Goal: Task Accomplishment & Management: Complete application form

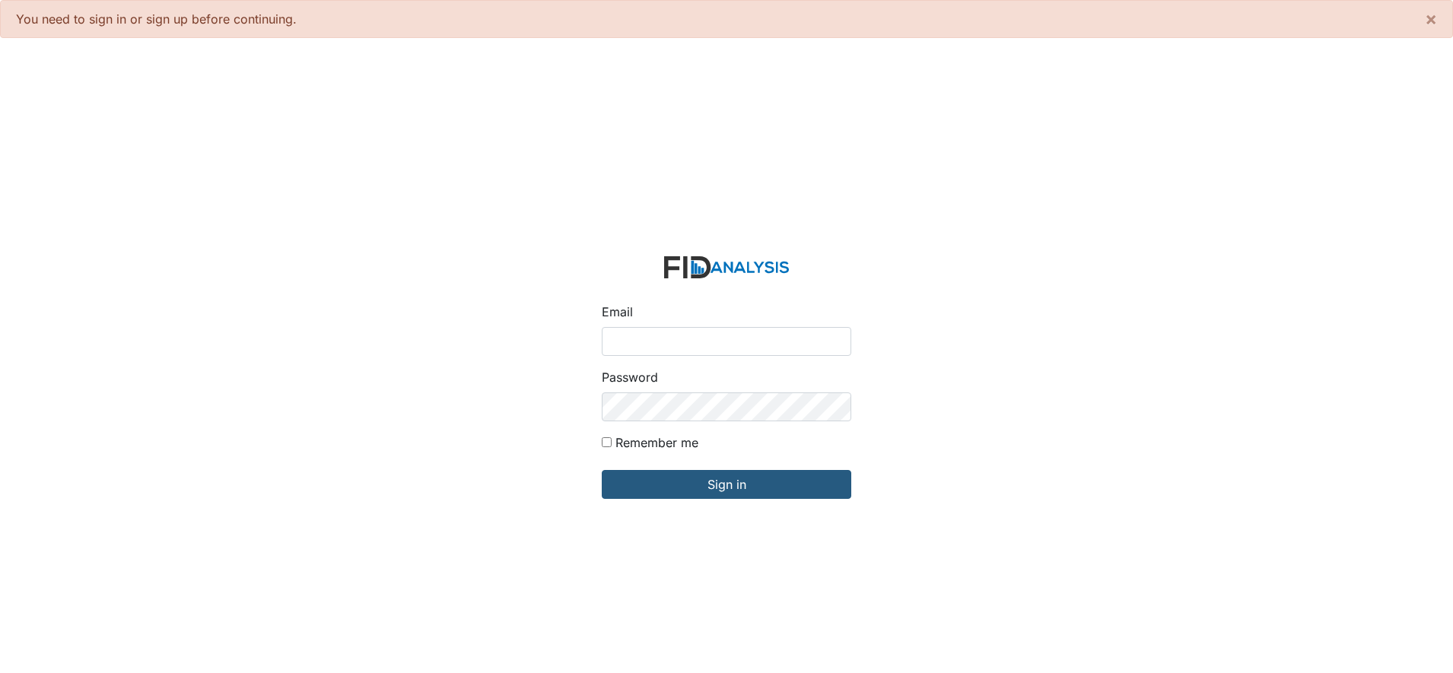
click at [632, 332] on input "Email" at bounding box center [727, 341] width 250 height 29
type input "[EMAIL_ADDRESS][DOMAIN_NAME]"
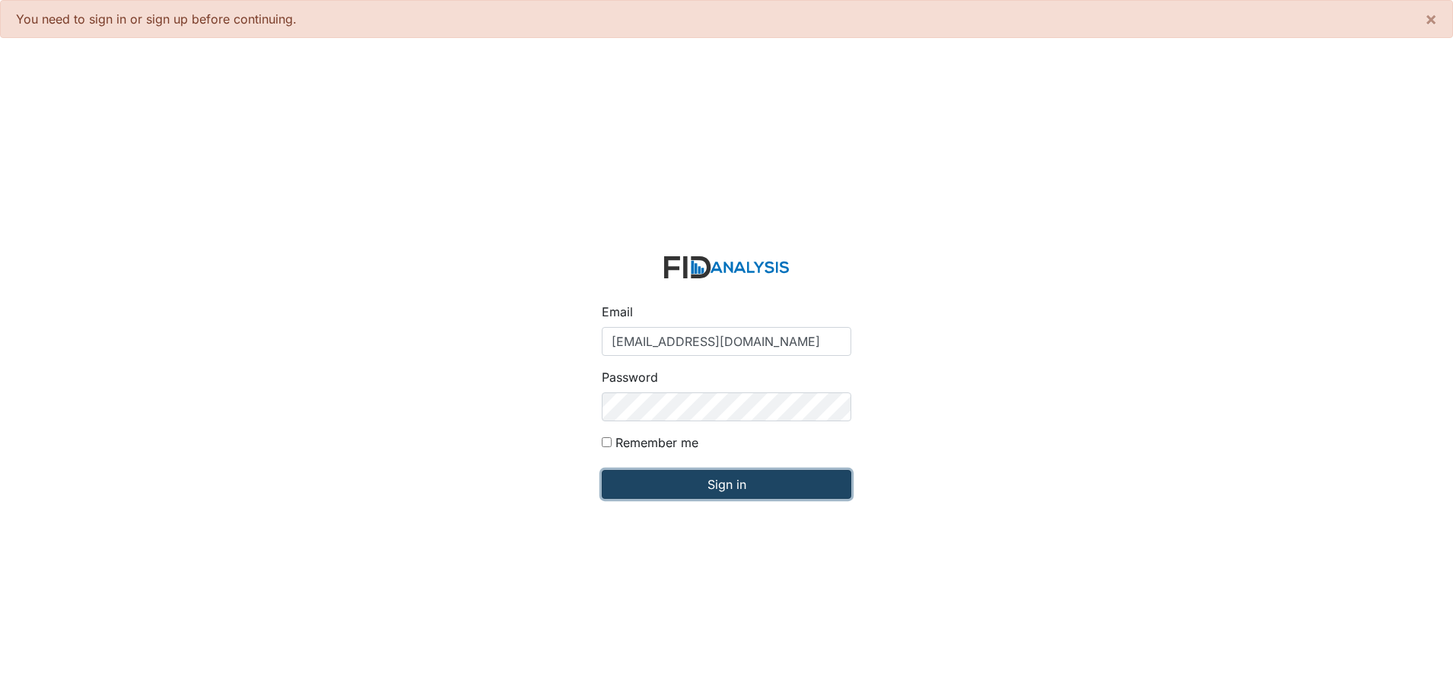
click at [684, 475] on input "Sign in" at bounding box center [727, 484] width 250 height 29
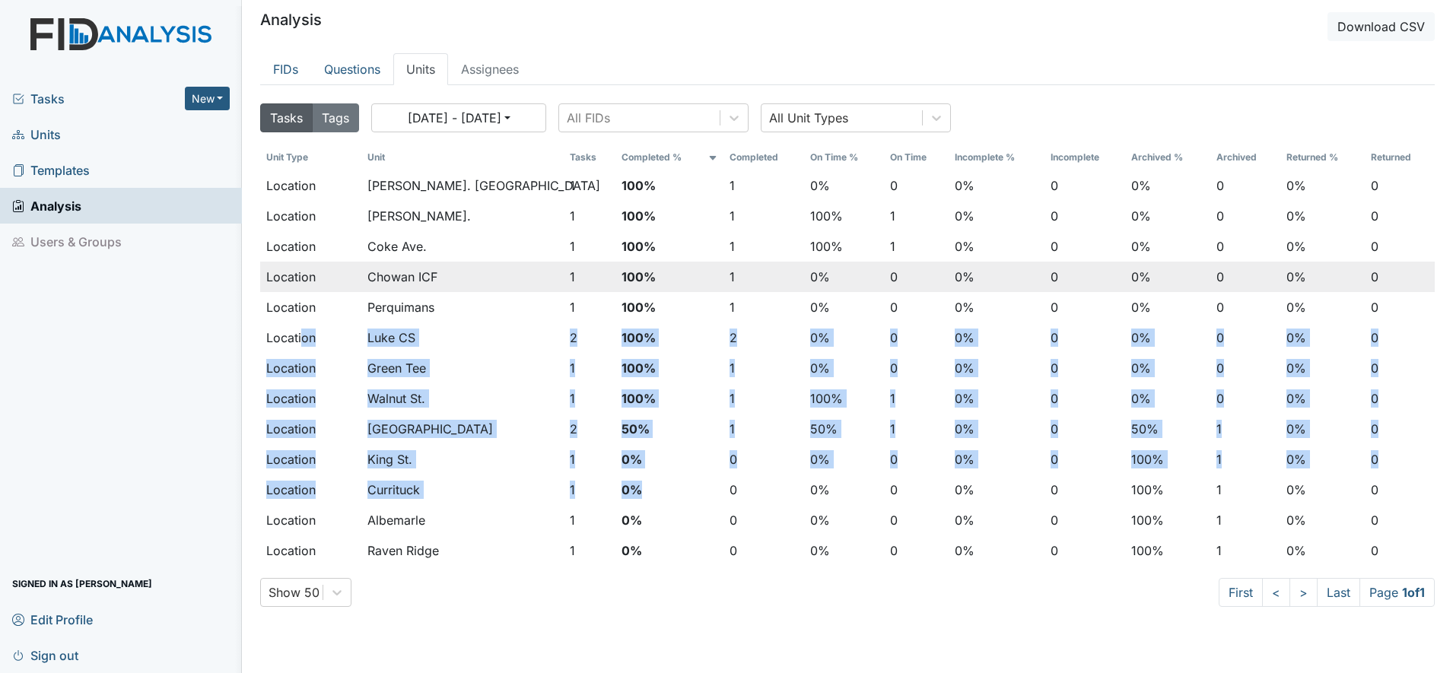
drag, startPoint x: 0, startPoint y: 0, endPoint x: 296, endPoint y: 290, distance: 414.2
click at [296, 290] on tbody "Location Wickham Rd. Camden 1 100% 1 0% 0 0% 0 0% 0 0% 0 Location Dixon Rd. 1 1…" at bounding box center [847, 368] width 1175 height 396
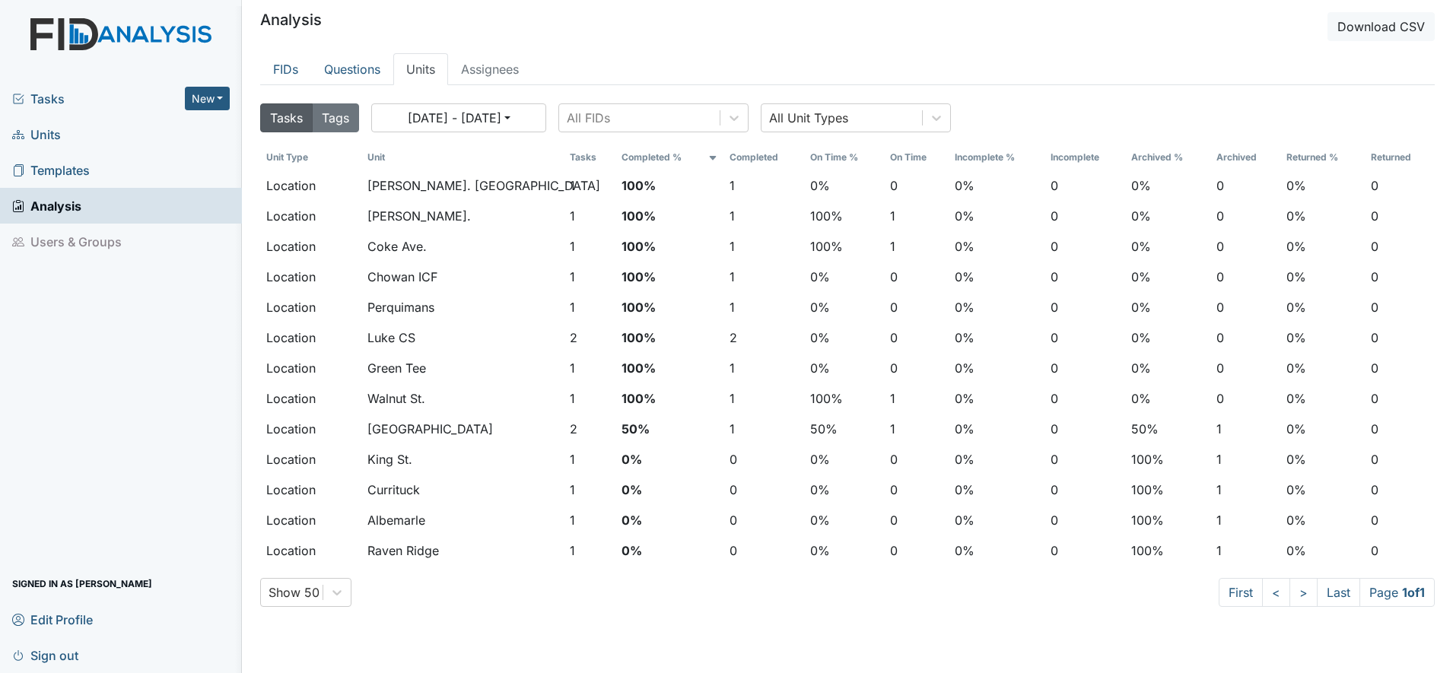
drag, startPoint x: 296, startPoint y: 290, endPoint x: 197, endPoint y: 327, distance: 105.7
click at [197, 327] on div "Tasks New Form Inspection Document Bundle Units Templates Analysis Users & Grou…" at bounding box center [121, 377] width 242 height 593
click at [48, 128] on span "Units" at bounding box center [36, 134] width 49 height 24
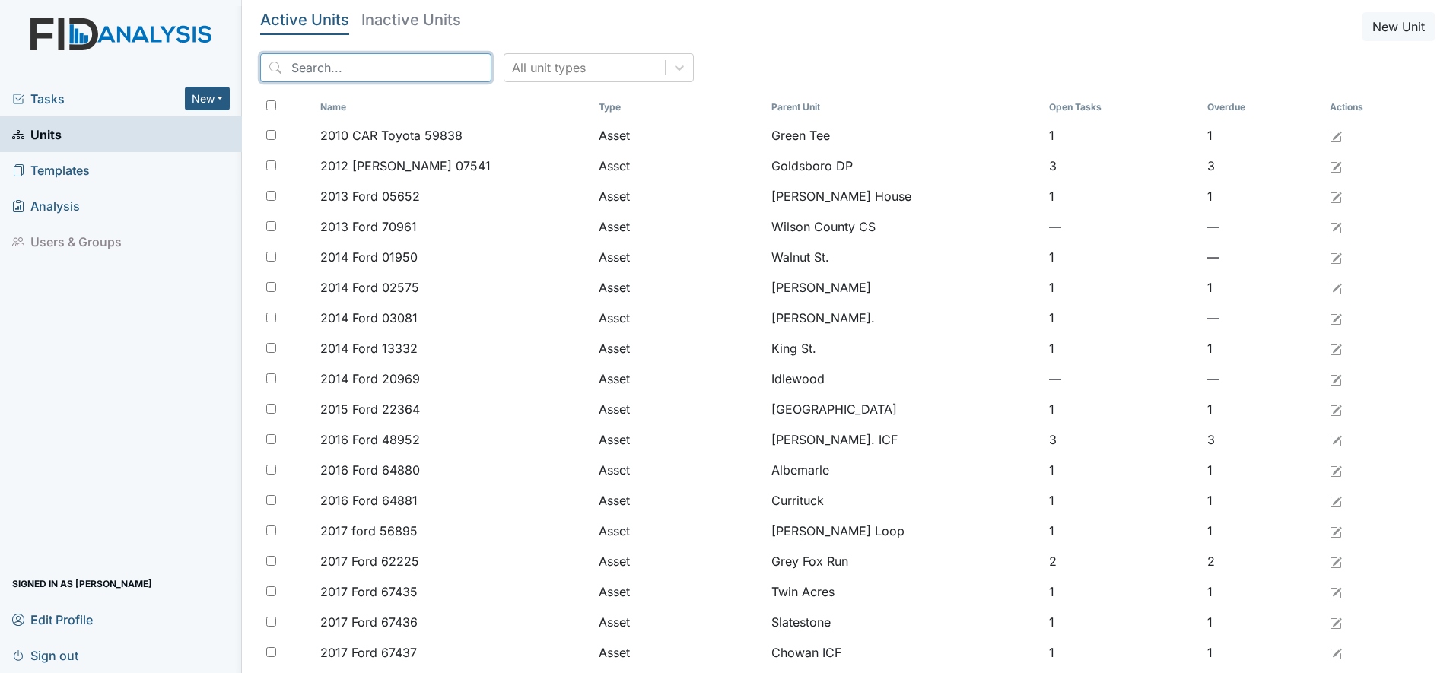
click at [316, 68] on input "search" at bounding box center [375, 67] width 231 height 29
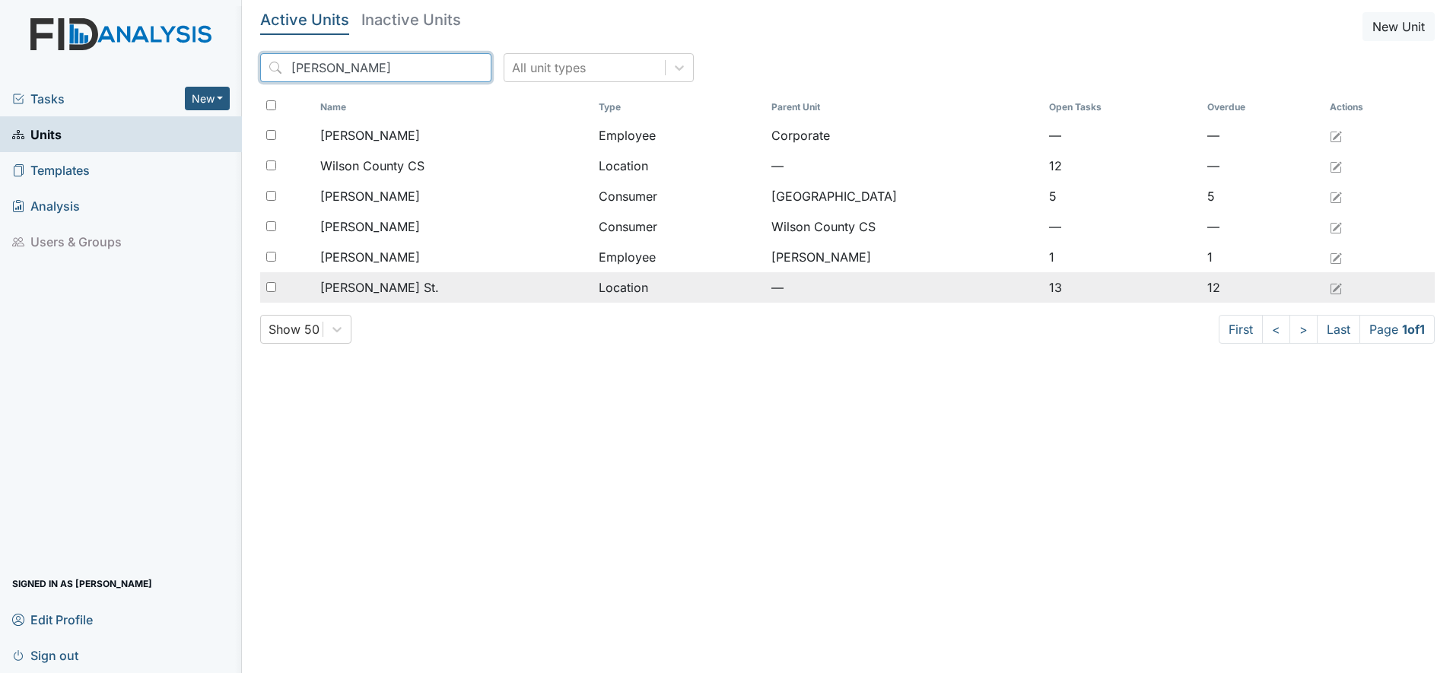
type input "wilson"
click at [356, 281] on span "[PERSON_NAME] St." at bounding box center [379, 287] width 119 height 18
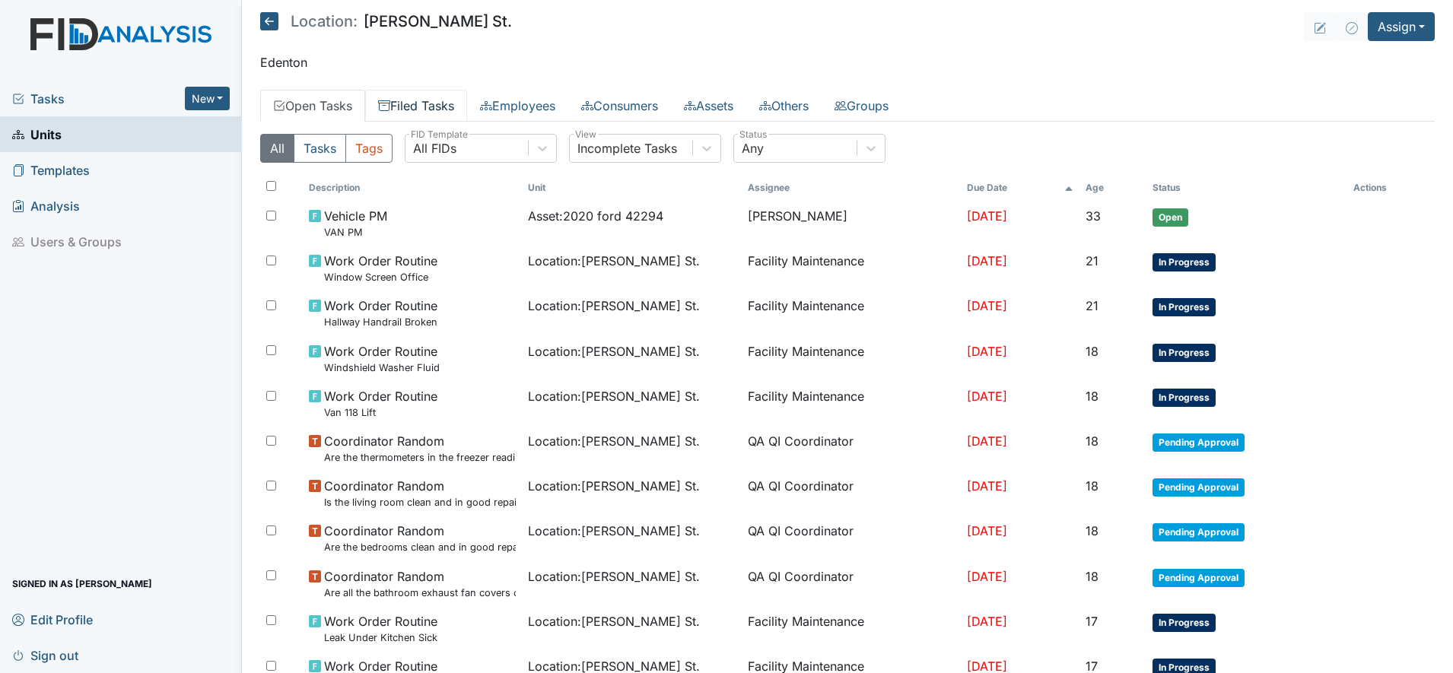
click at [409, 96] on link "Filed Tasks" at bounding box center [416, 106] width 102 height 32
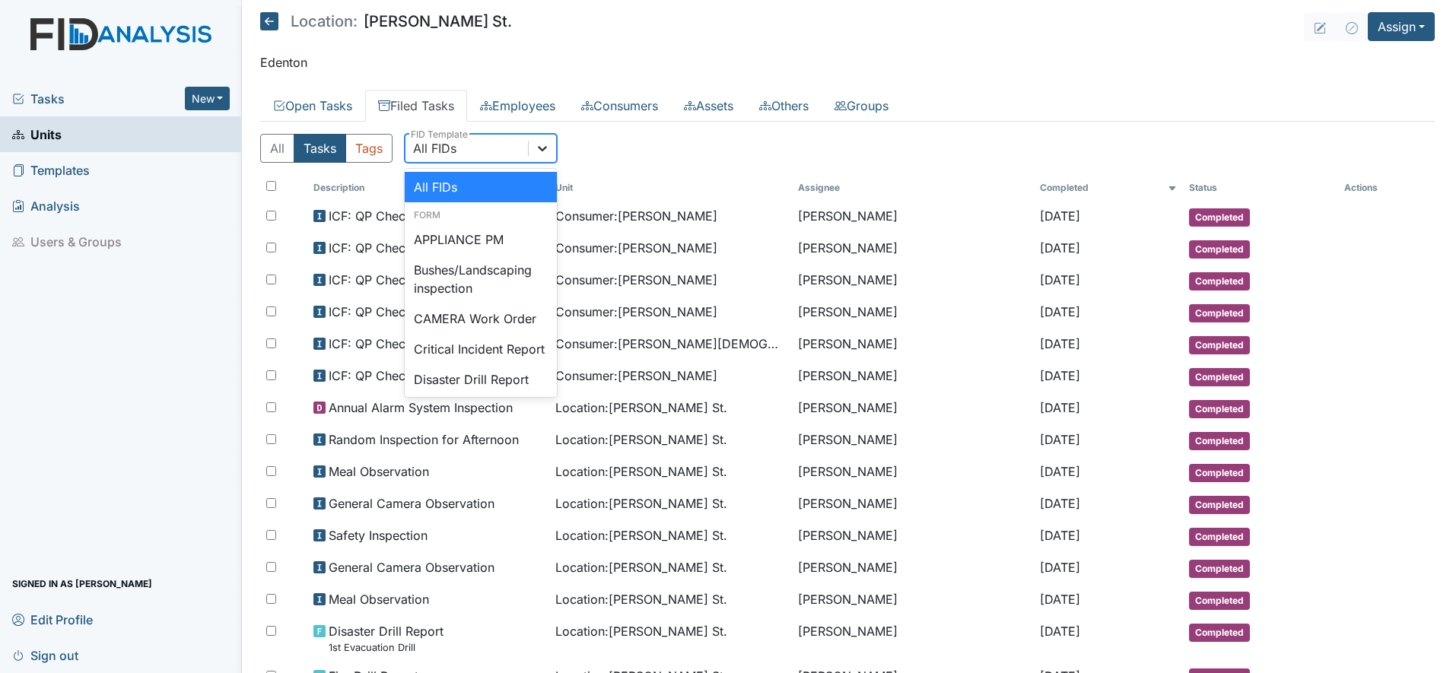
click at [544, 159] on div at bounding box center [542, 148] width 27 height 27
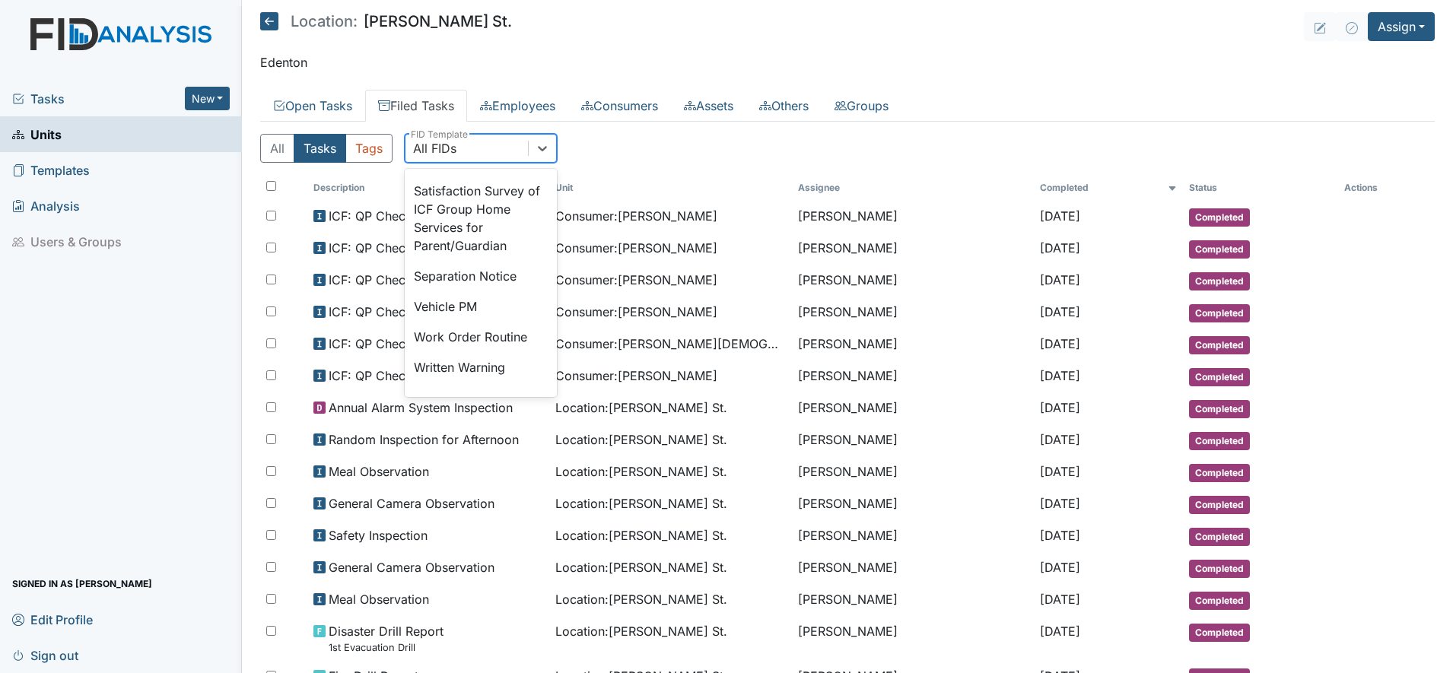
scroll to position [647, 0]
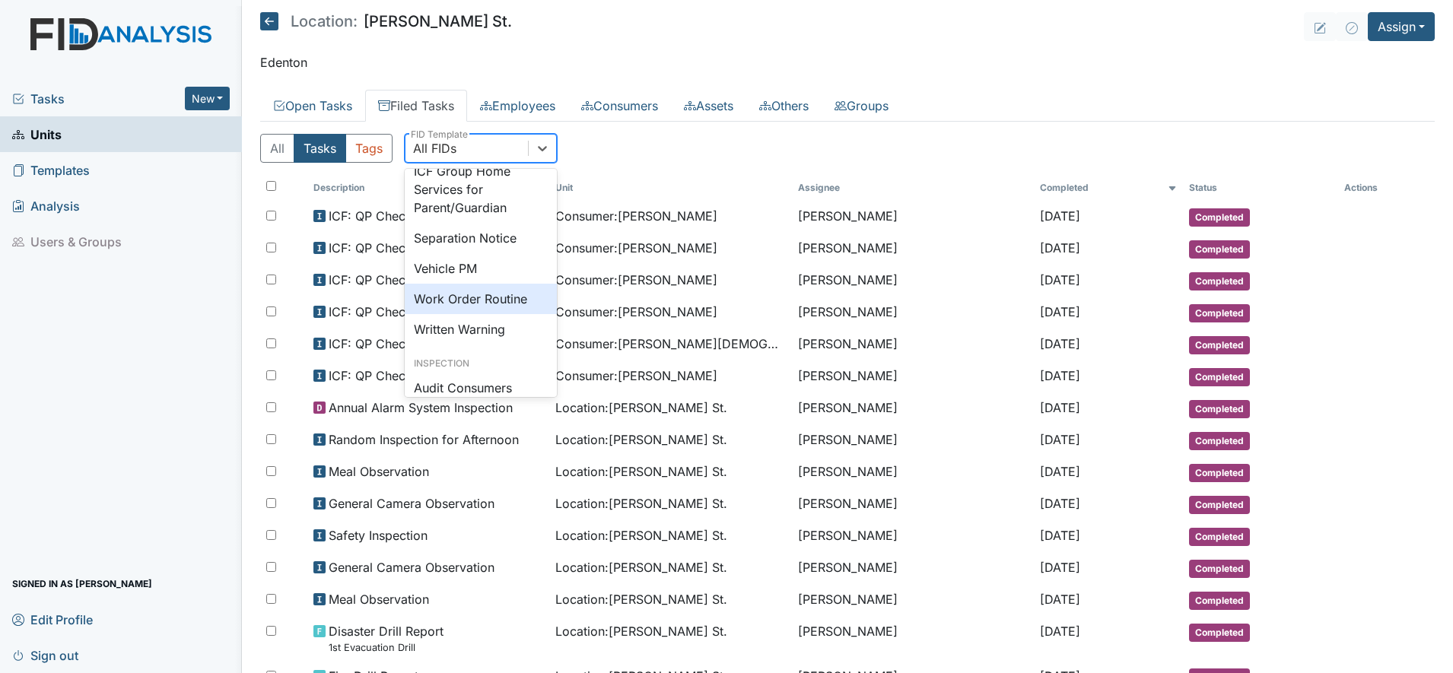
click at [465, 314] on div "Work Order Routine" at bounding box center [481, 299] width 152 height 30
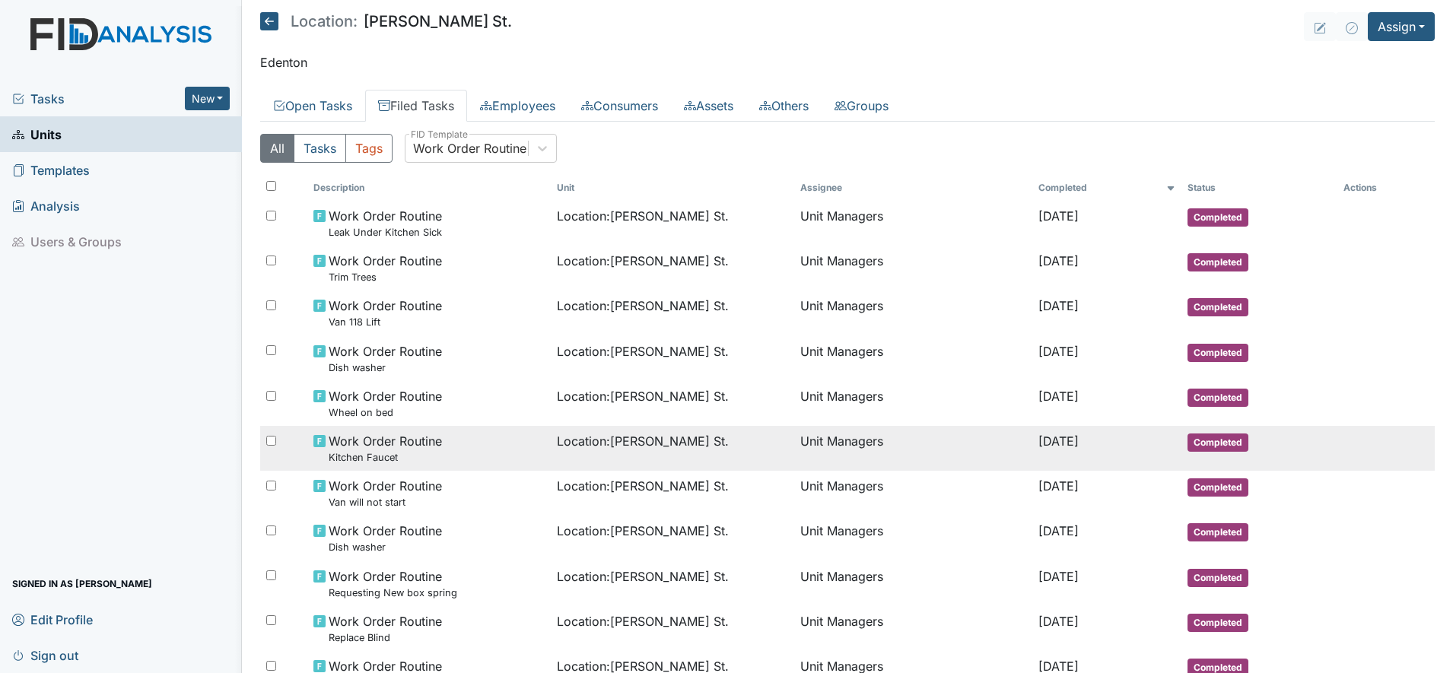
click at [456, 434] on div "Work Order Routine Kitchen Faucet" at bounding box center [428, 448] width 231 height 33
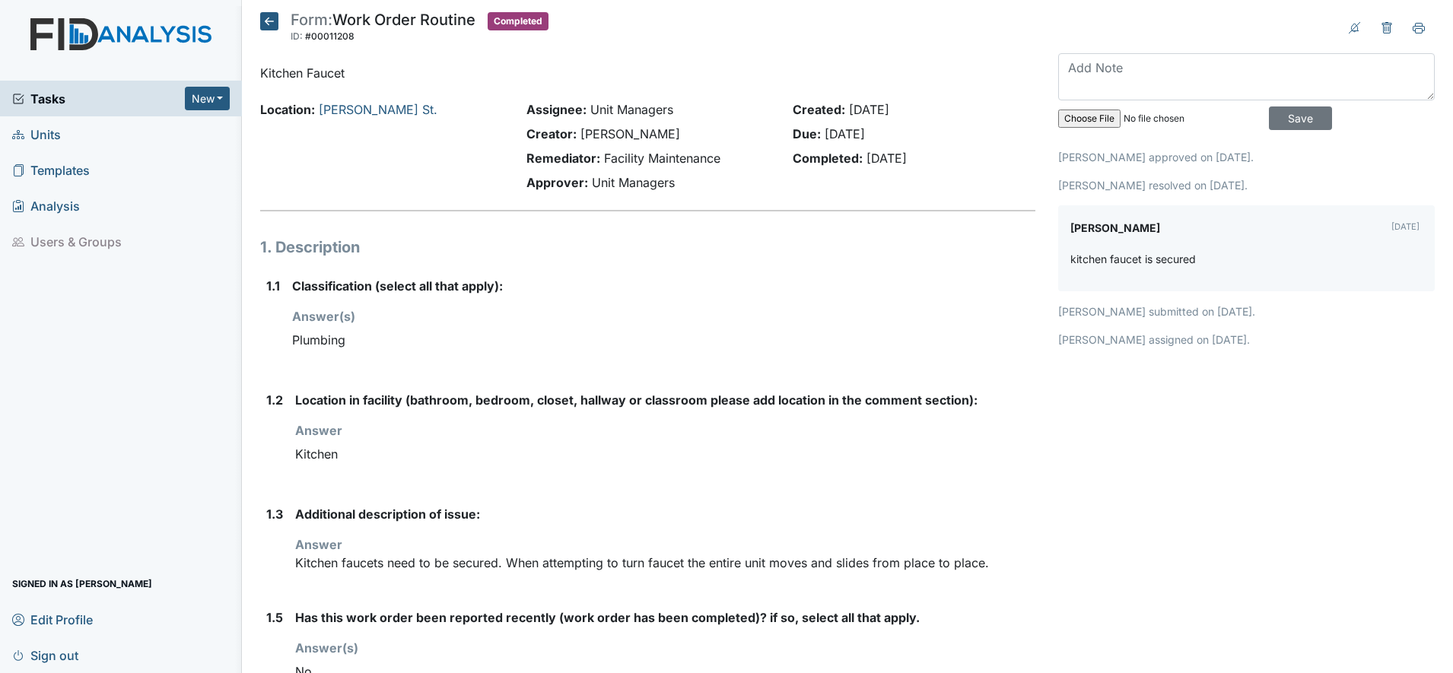
click at [266, 23] on icon at bounding box center [269, 21] width 18 height 18
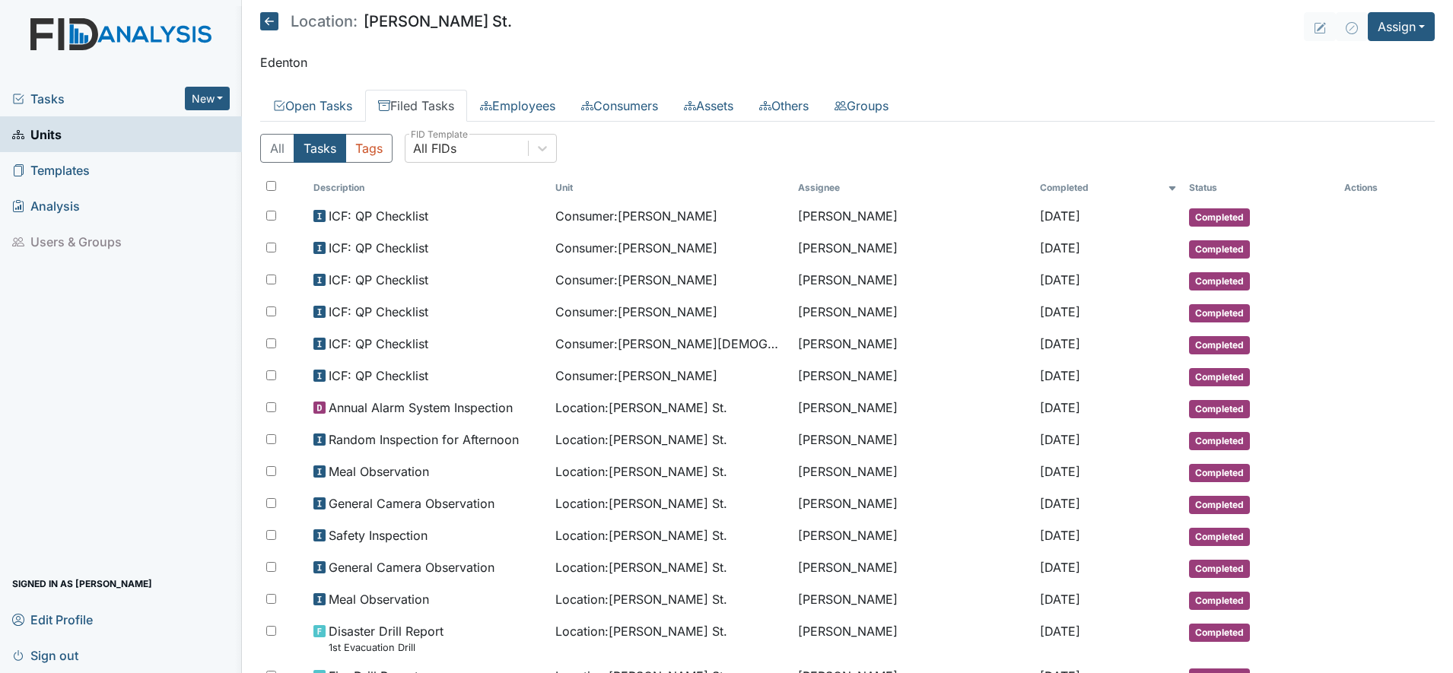
click at [266, 23] on icon at bounding box center [269, 21] width 18 height 18
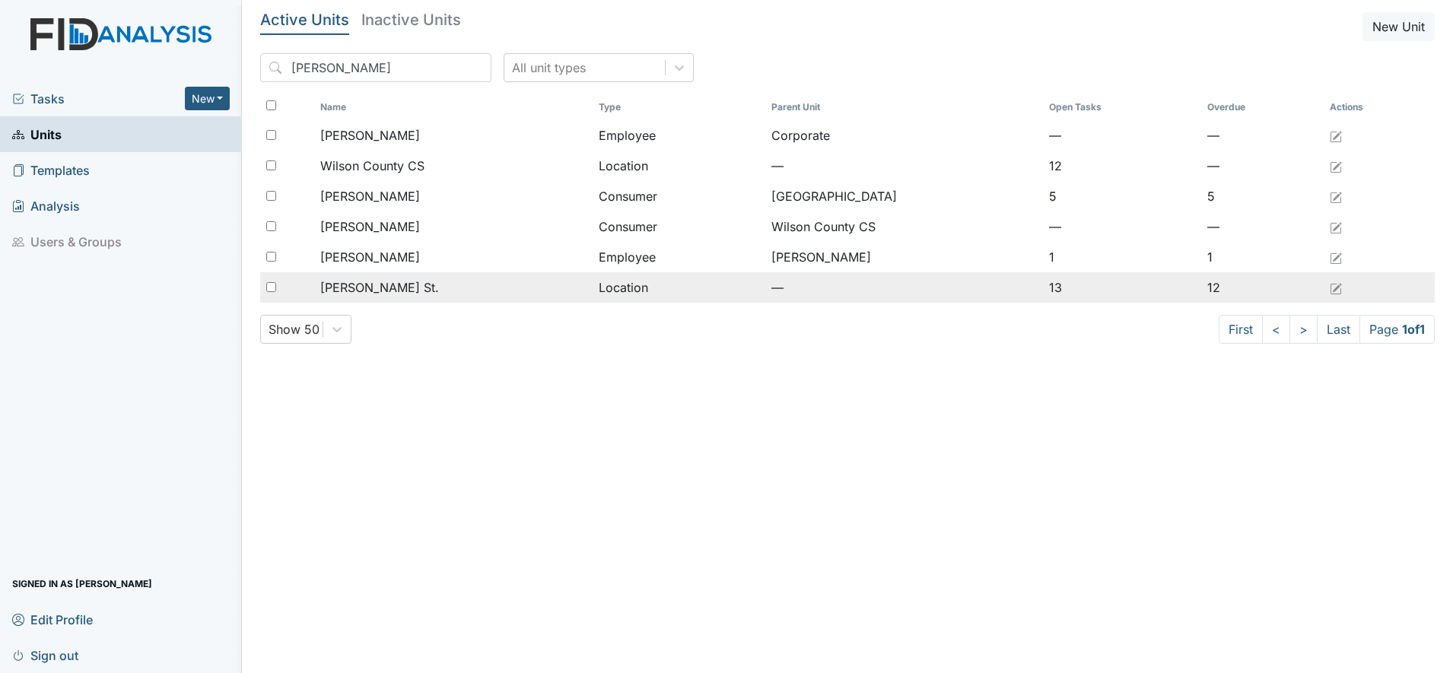
click at [354, 281] on span "[PERSON_NAME] St." at bounding box center [379, 287] width 119 height 18
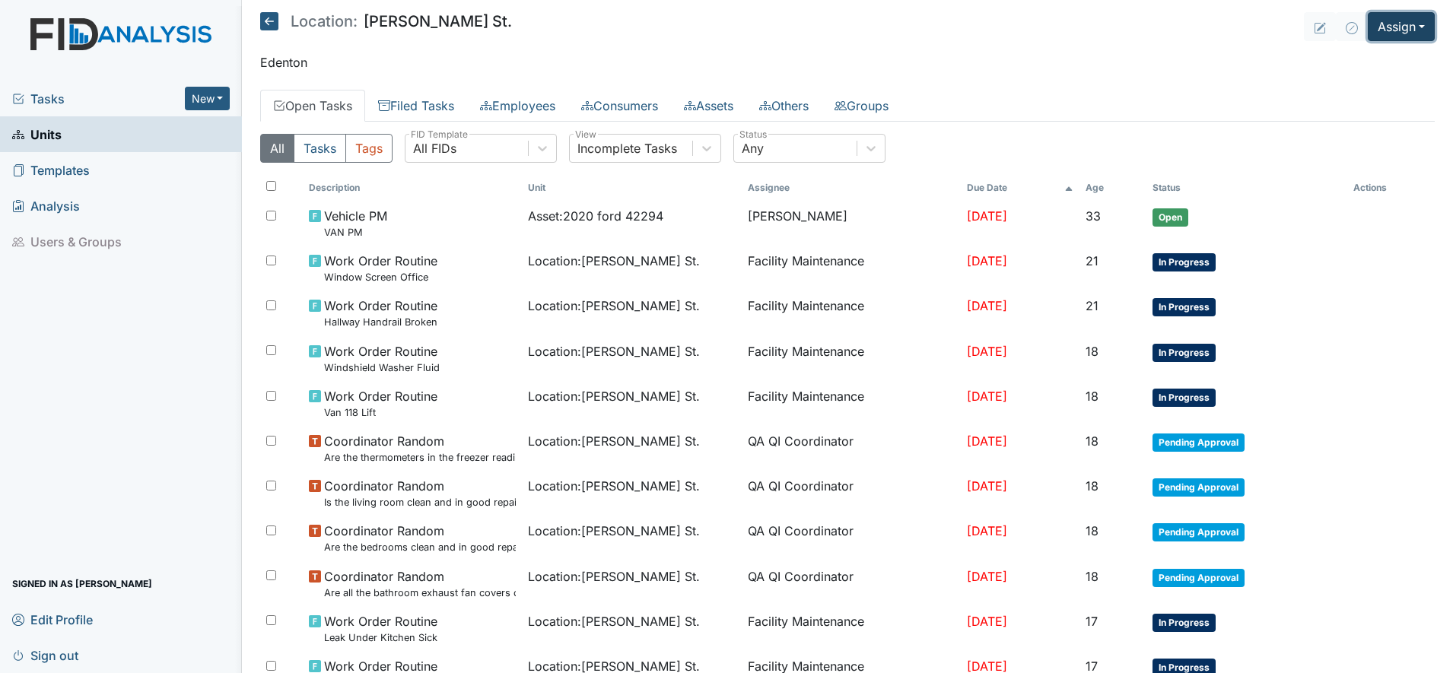
click at [1384, 28] on button "Assign" at bounding box center [1401, 26] width 67 height 29
click at [1343, 62] on link "Assign Form" at bounding box center [1364, 61] width 137 height 24
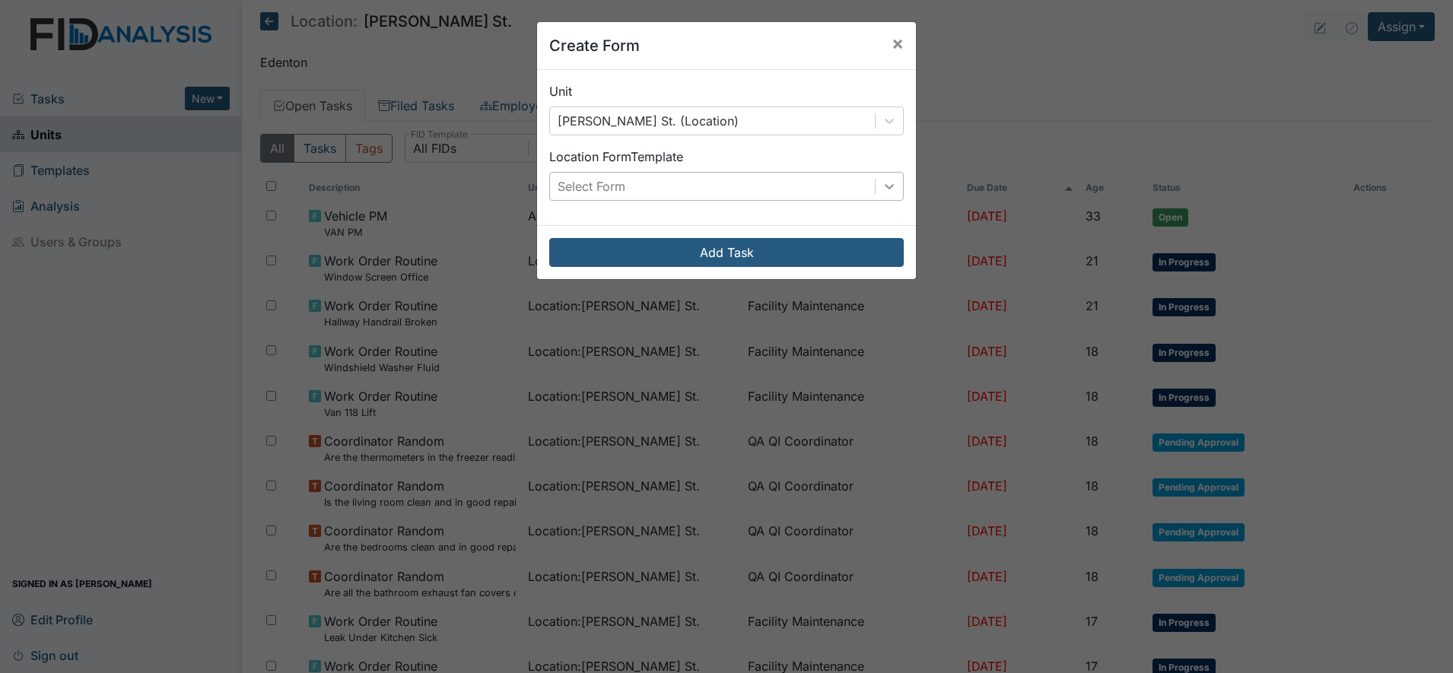
click at [885, 189] on icon at bounding box center [889, 186] width 9 height 5
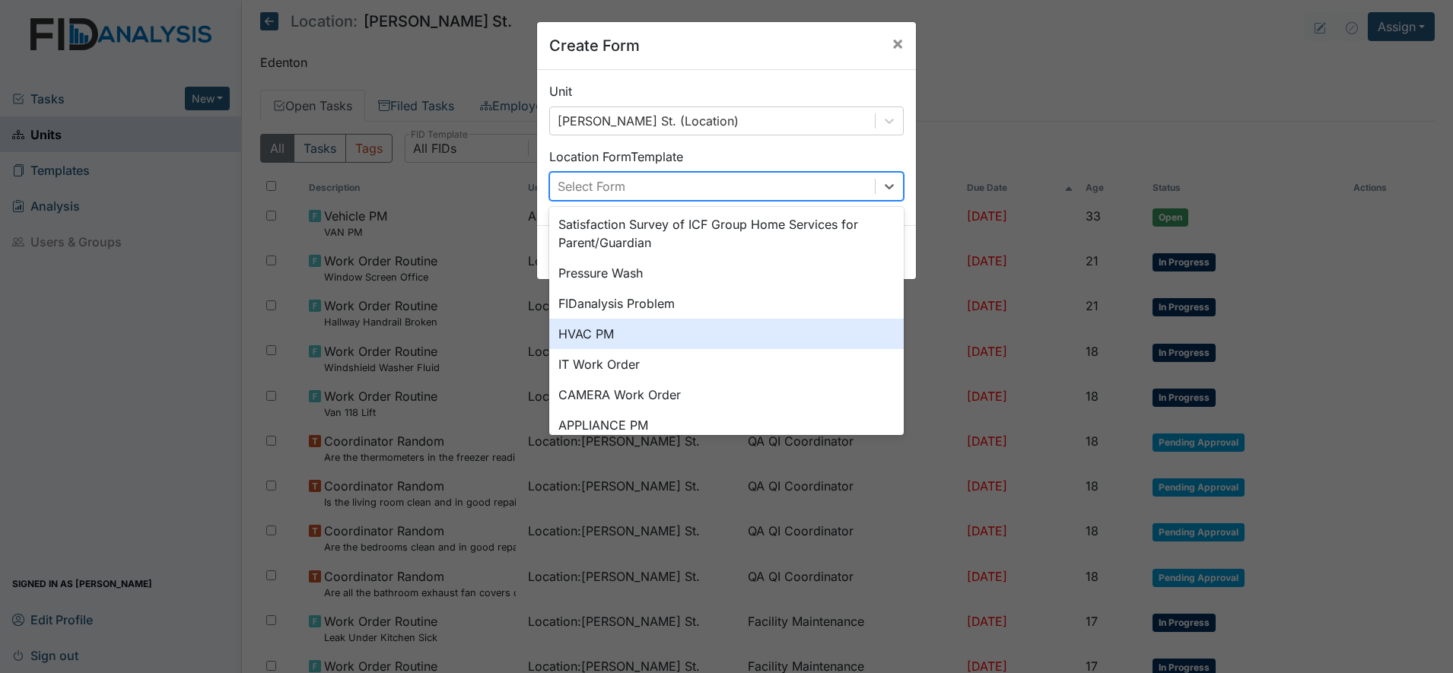
scroll to position [152, 0]
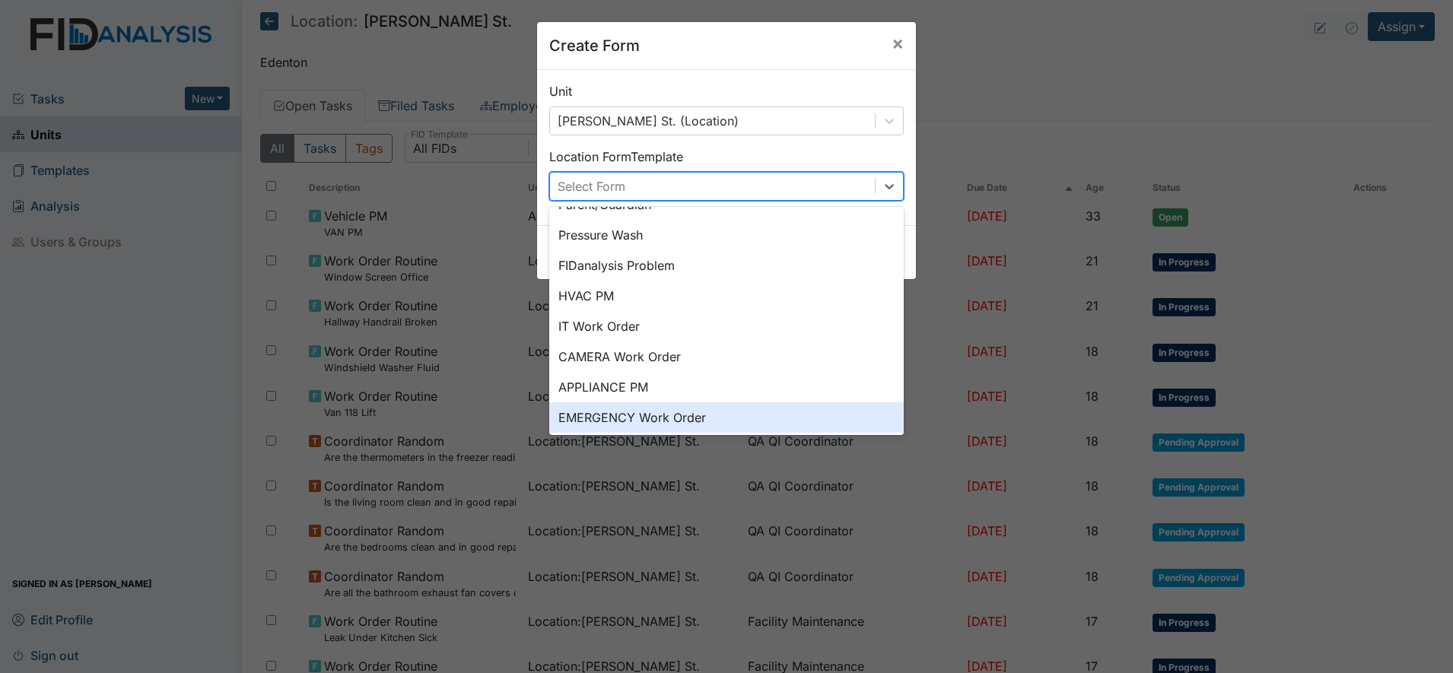
click at [673, 417] on div "EMERGENCY Work Order" at bounding box center [726, 417] width 354 height 30
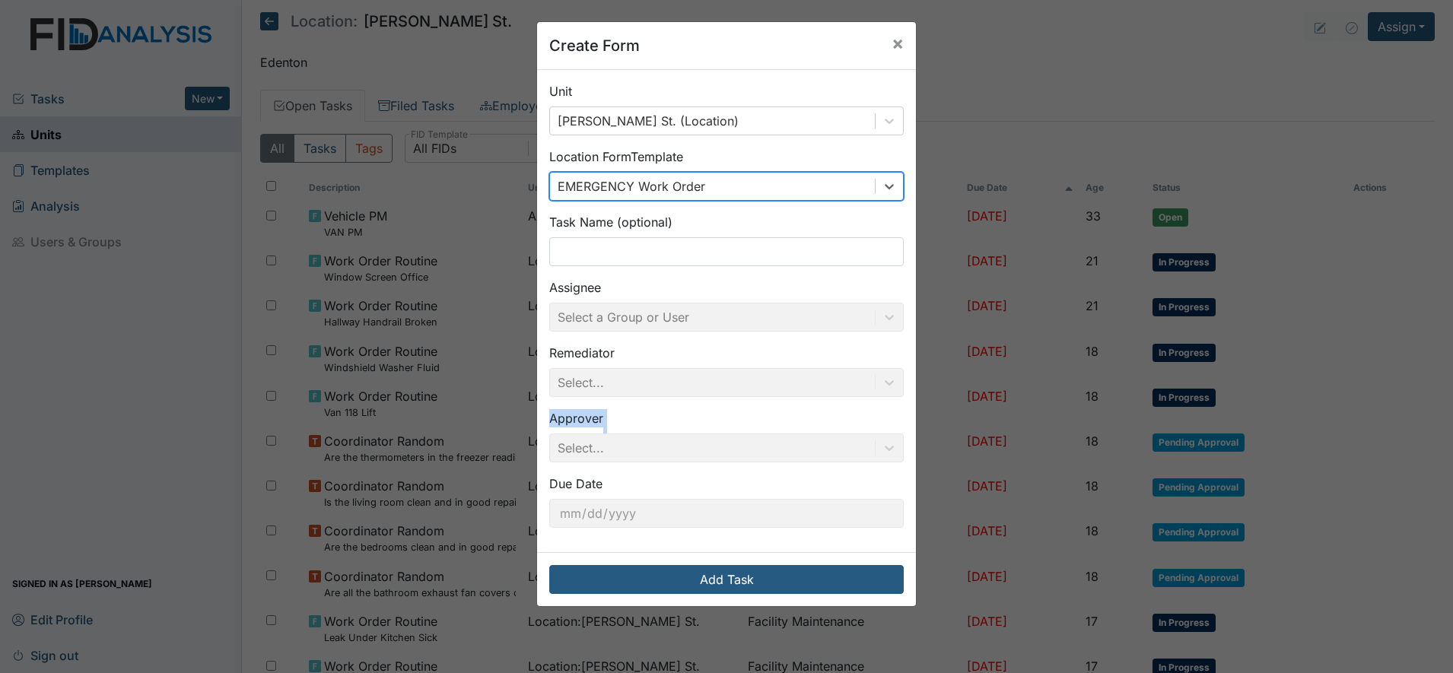
click at [673, 417] on div "Approver Select..." at bounding box center [726, 435] width 354 height 53
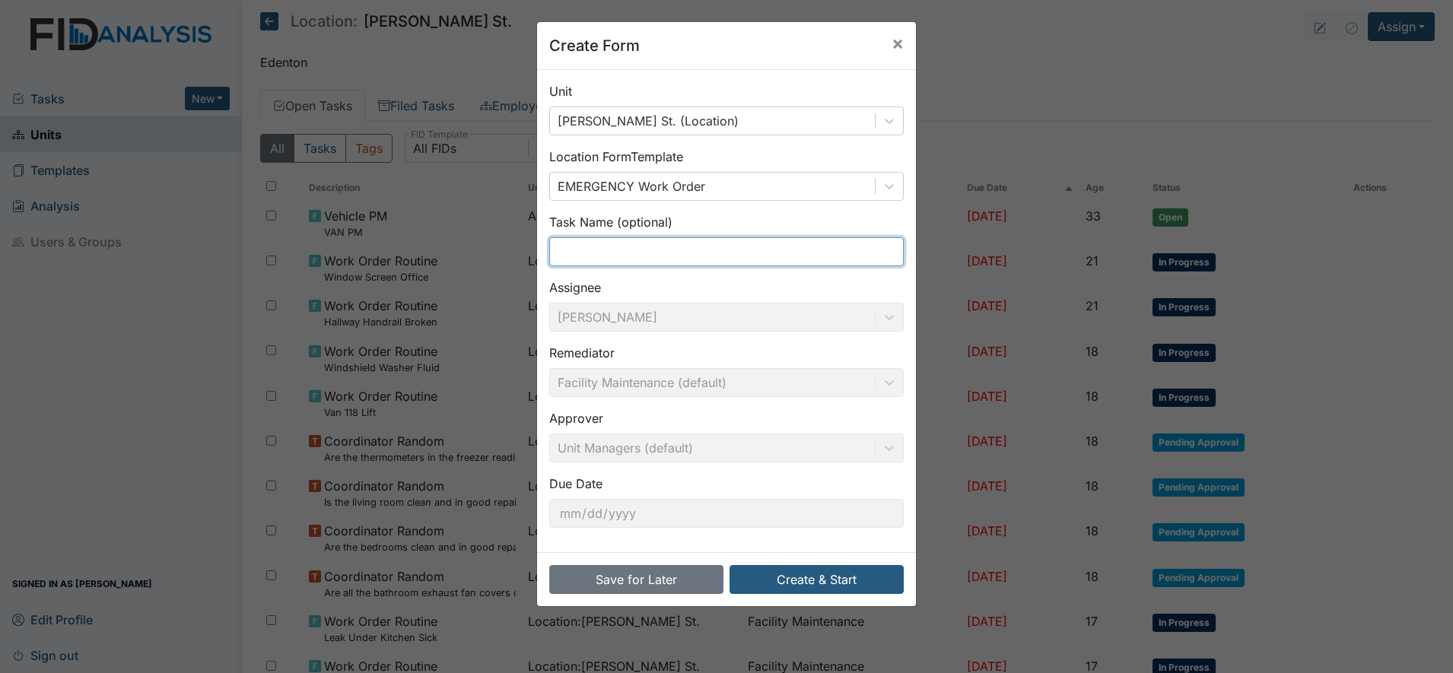
click at [641, 250] on input "text" at bounding box center [726, 251] width 354 height 29
type input "Kitchen Faucet"
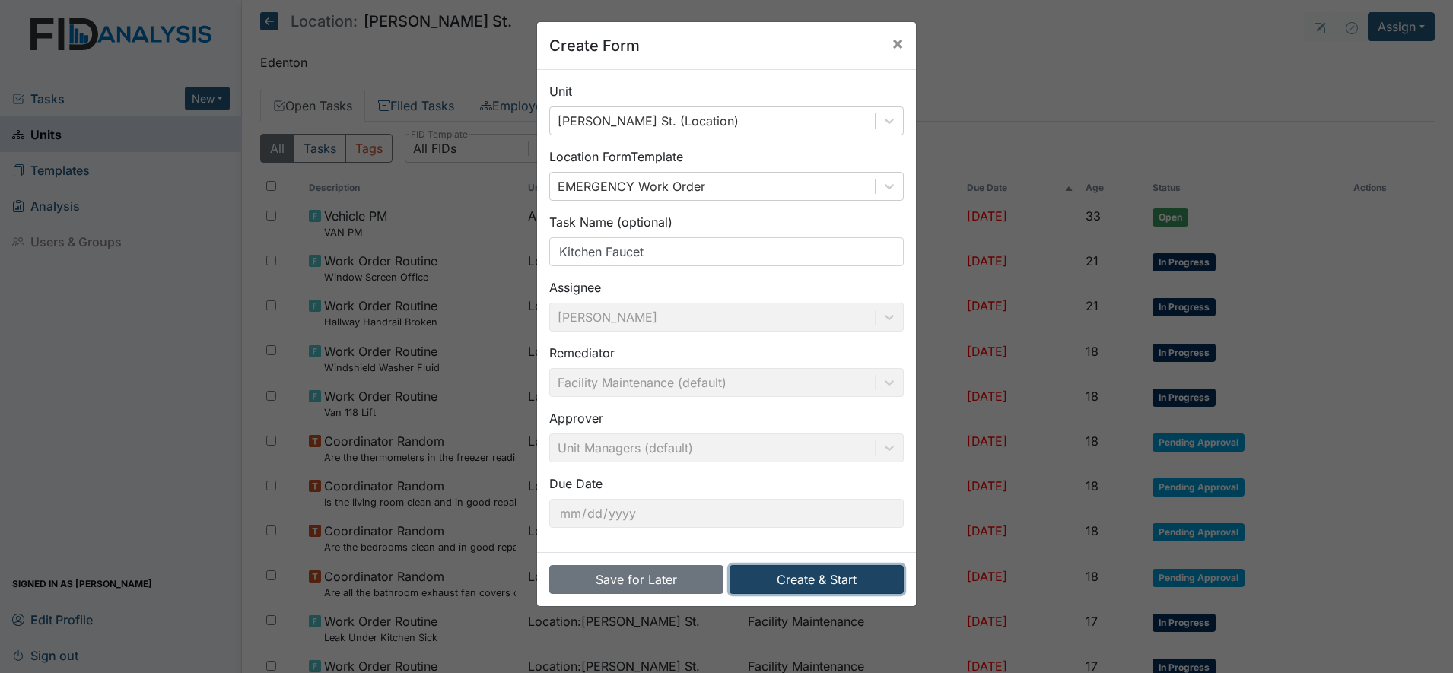
click at [817, 587] on button "Create & Start" at bounding box center [817, 579] width 174 height 29
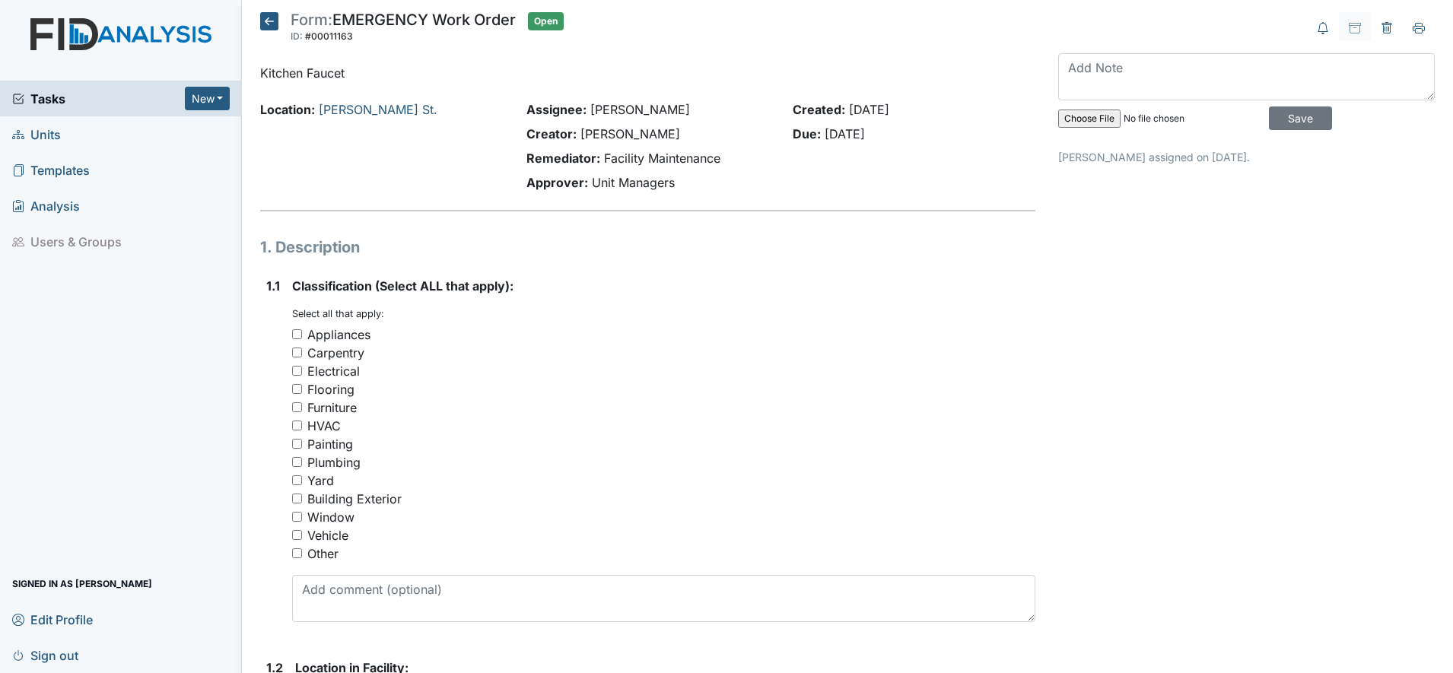
click at [301, 460] on input "Plumbing" at bounding box center [297, 462] width 10 height 10
checkbox input "true"
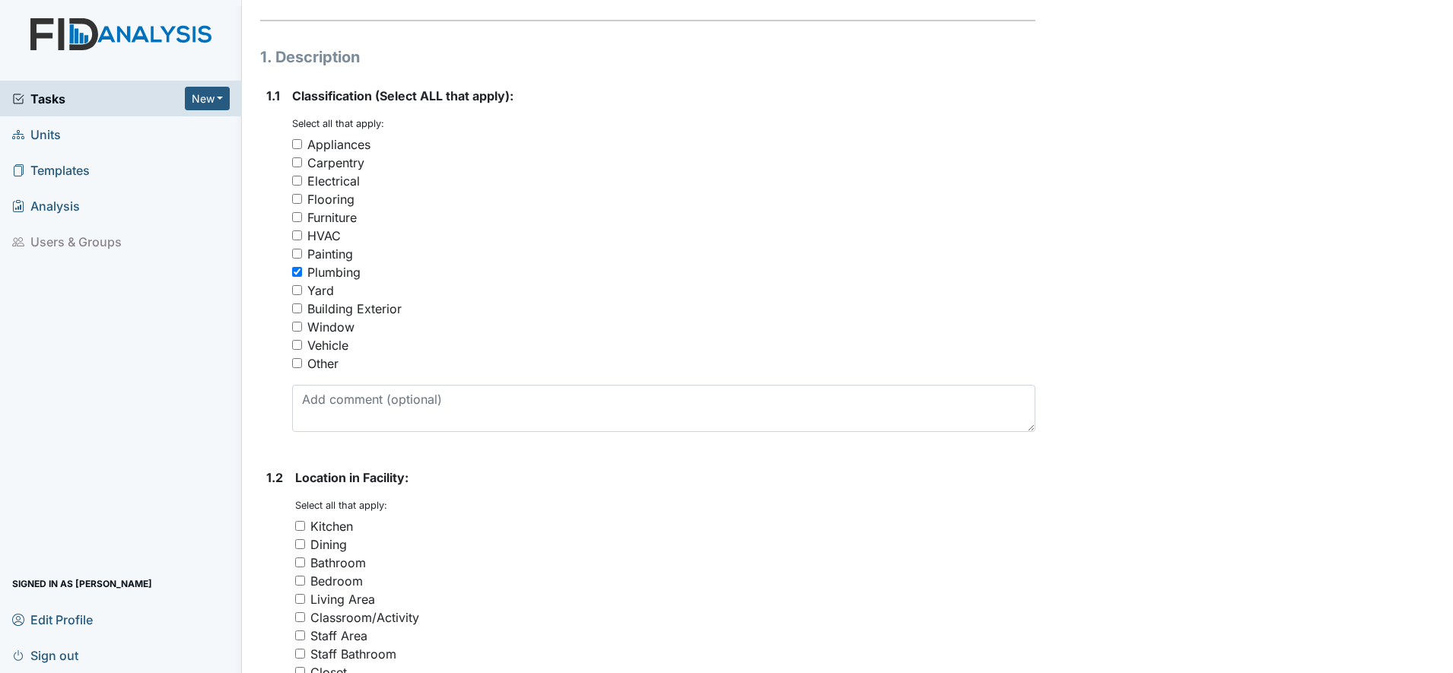
scroll to position [228, 0]
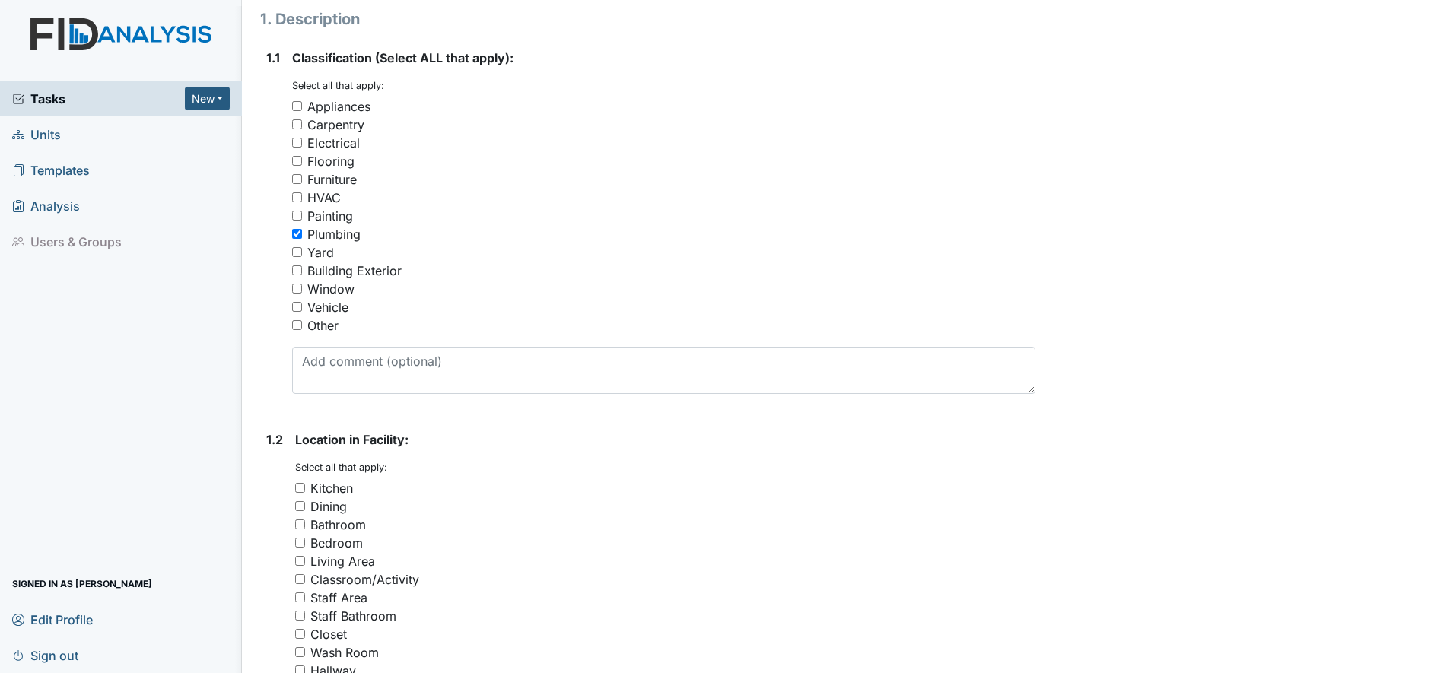
click at [302, 485] on input "Kitchen" at bounding box center [300, 488] width 10 height 10
checkbox input "true"
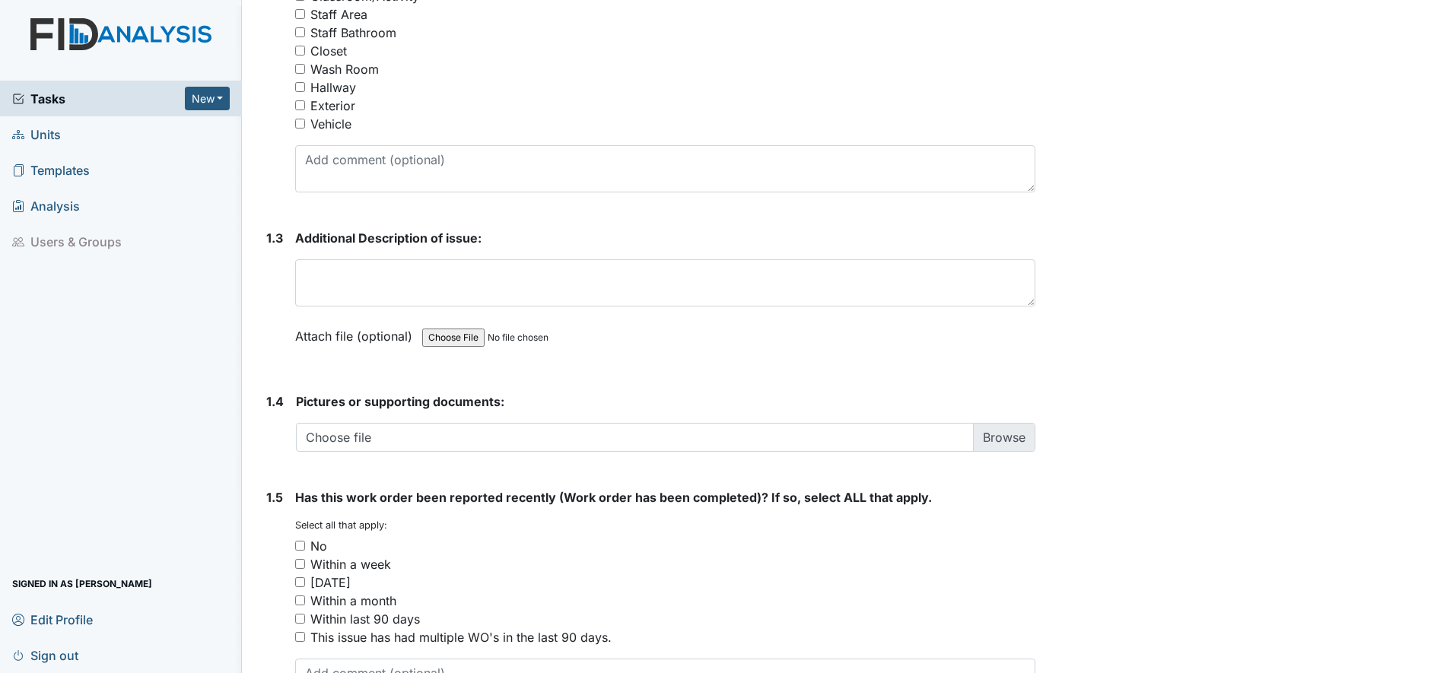
scroll to position [850, 0]
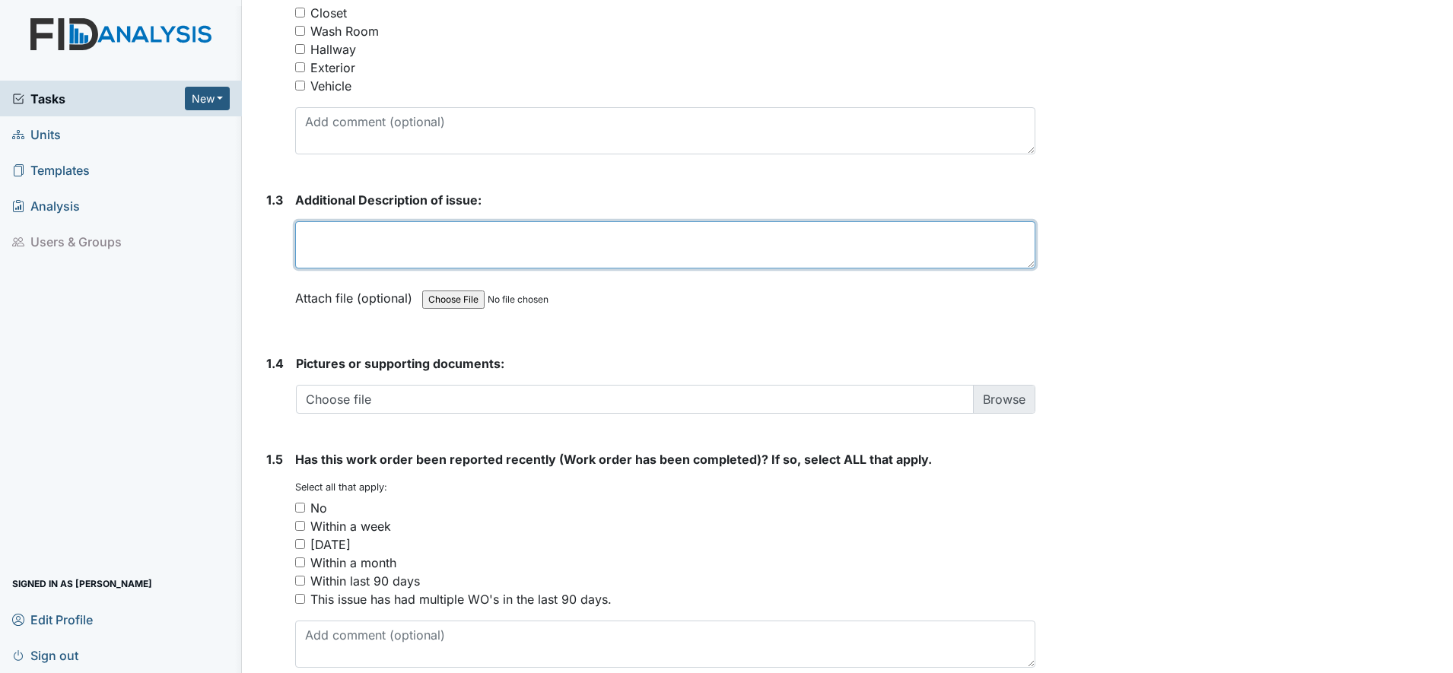
click at [326, 239] on textarea at bounding box center [665, 244] width 740 height 47
type textarea "Kitchen faucet need to be secured in place. Comes off when you turn the faucet …"
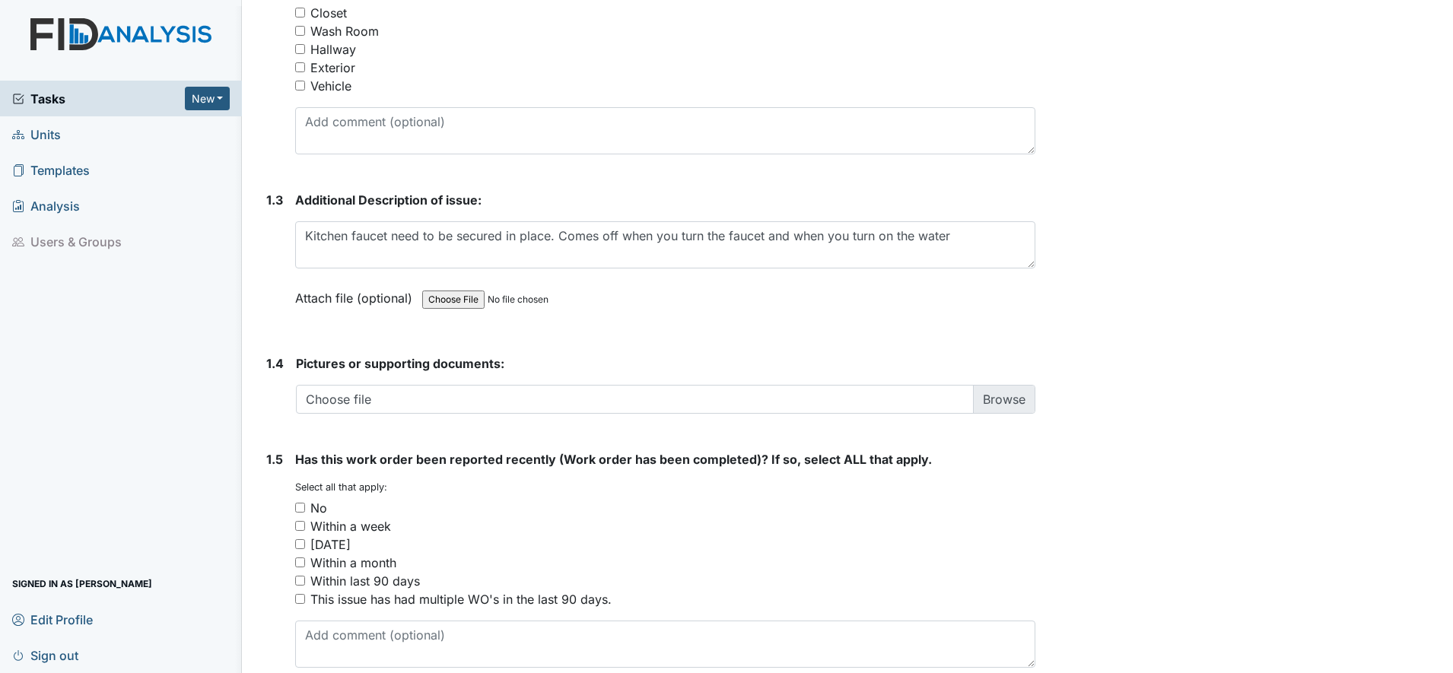
click at [304, 576] on input "Within last 90 days" at bounding box center [300, 581] width 10 height 10
checkbox input "true"
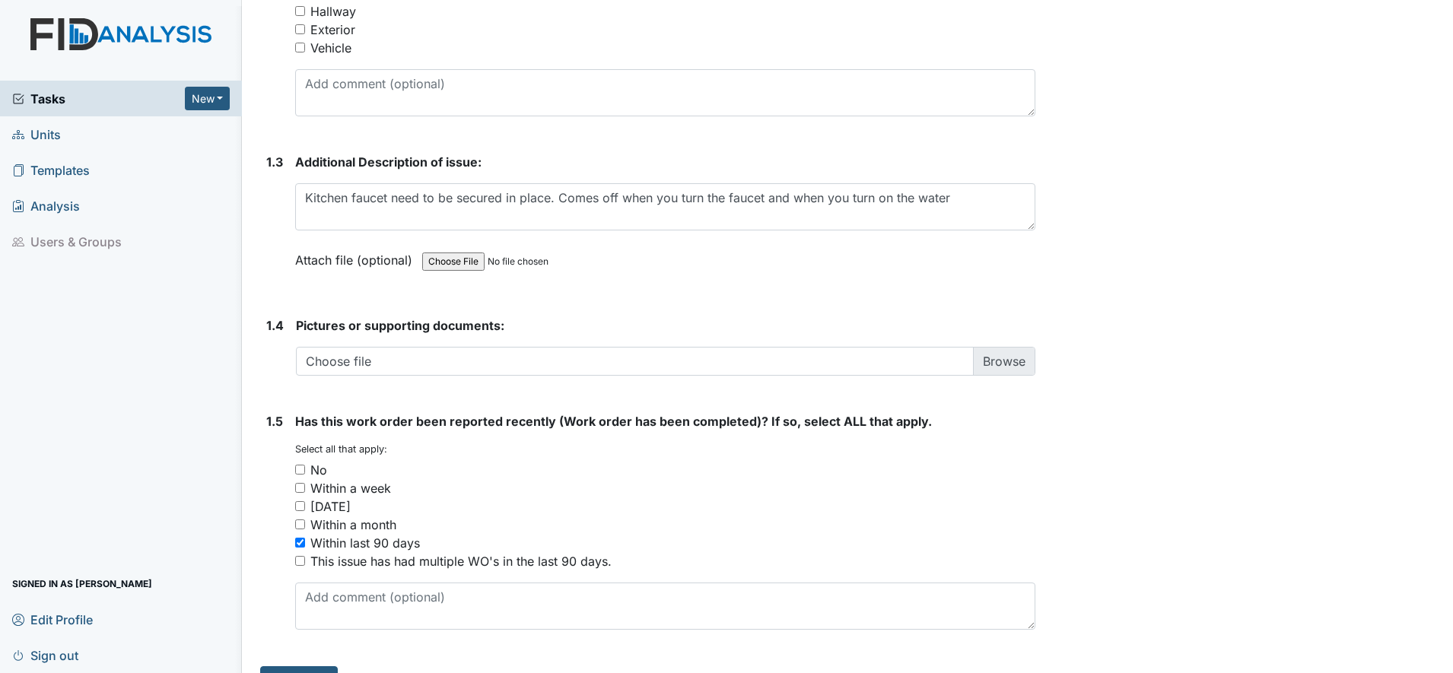
scroll to position [922, 0]
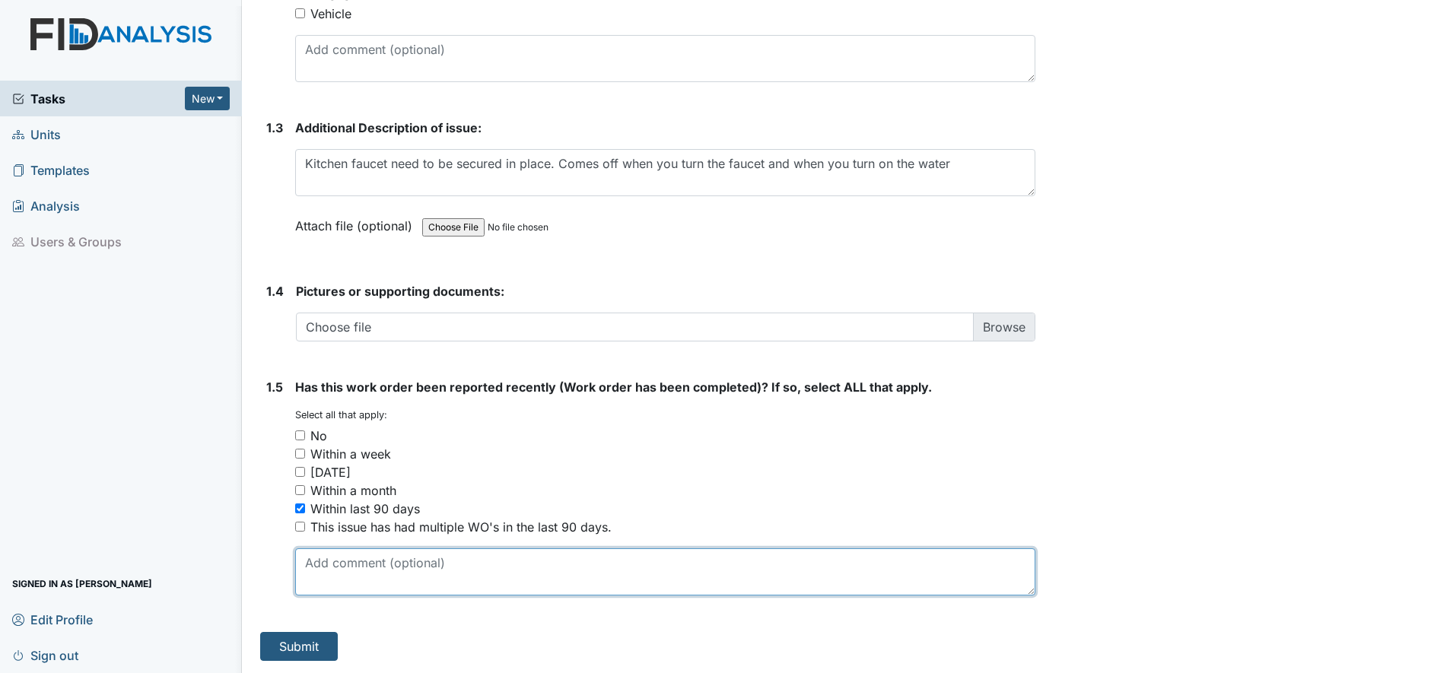
click at [323, 580] on textarea at bounding box center [665, 571] width 740 height 47
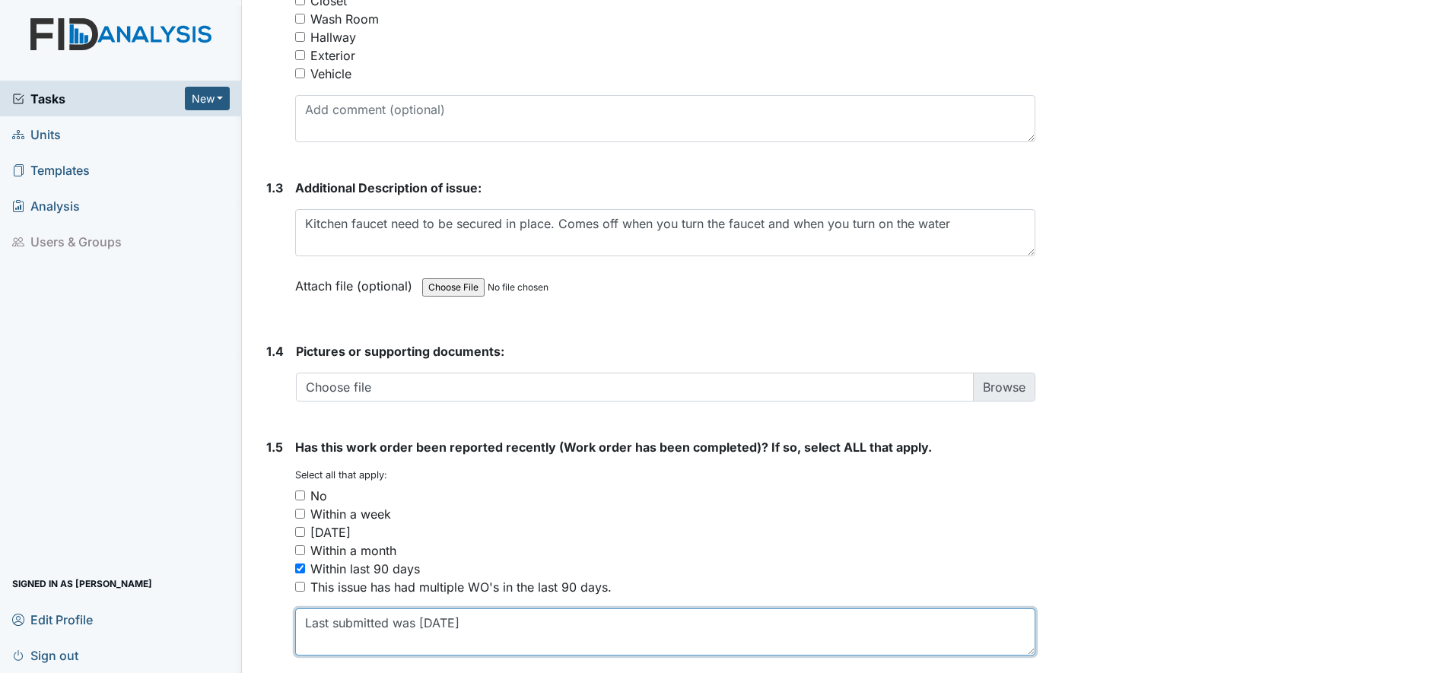
scroll to position [846, 0]
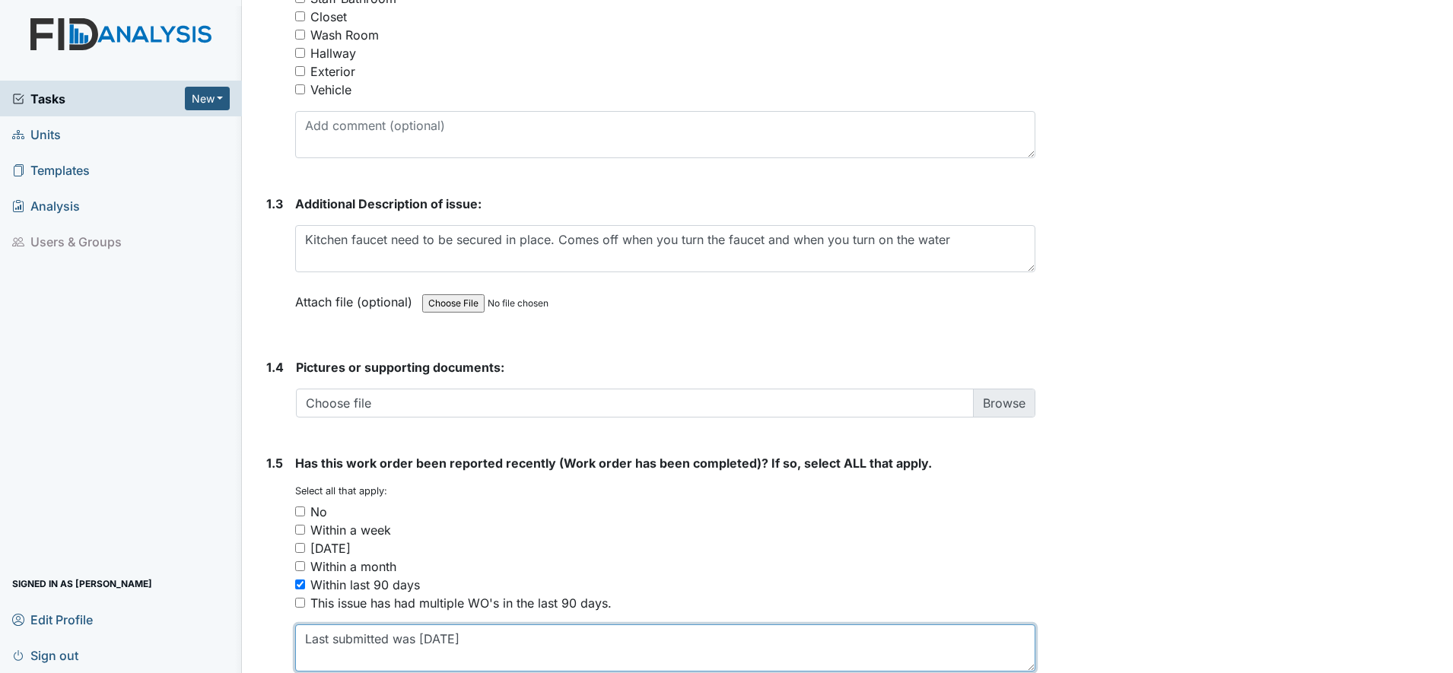
type textarea "Last submitted was [DATE]"
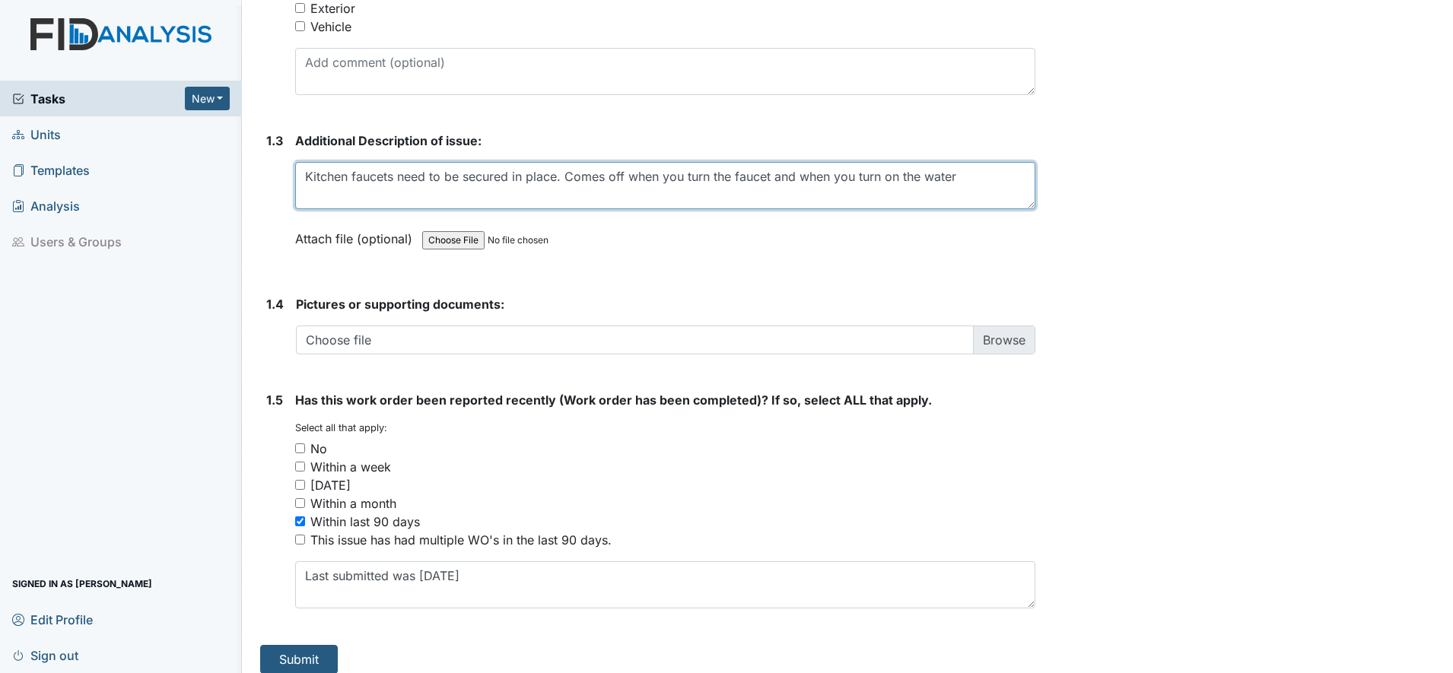
scroll to position [922, 0]
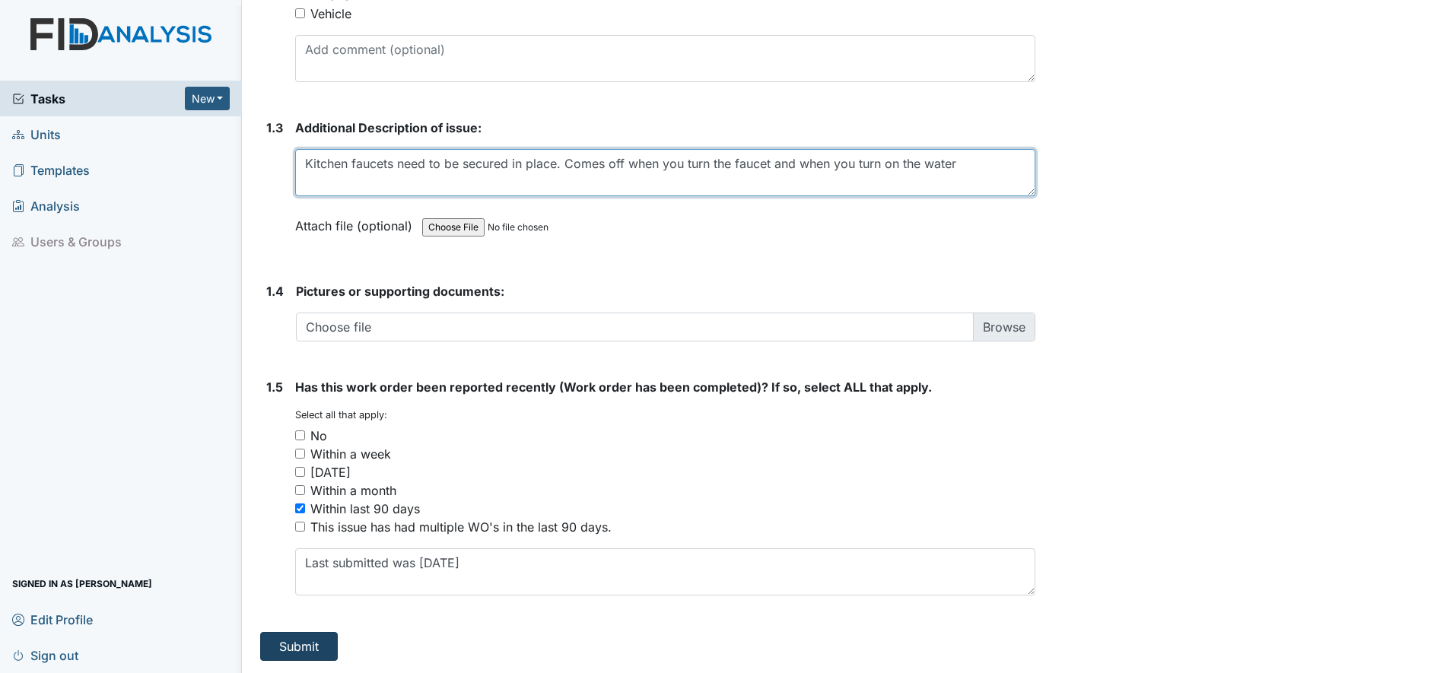
type textarea "Kitchen faucets need to be secured in place. Comes off when you turn the faucet…"
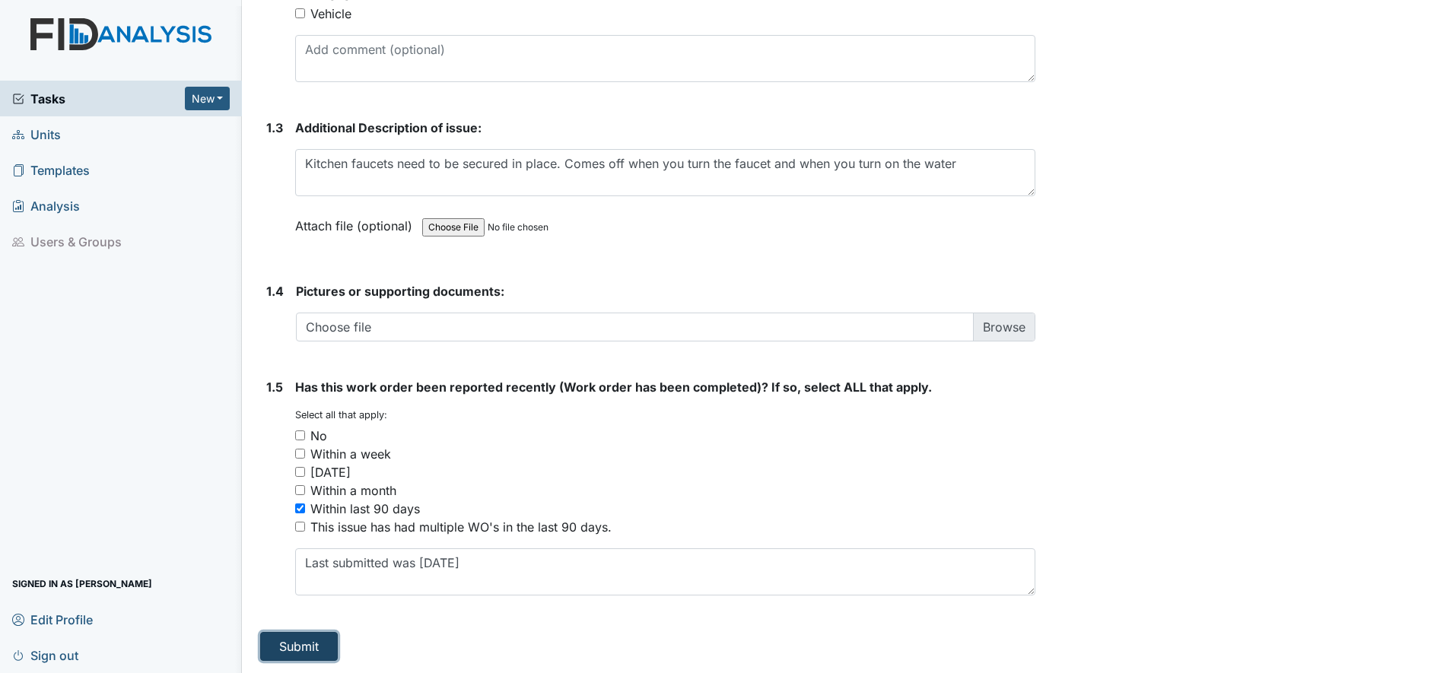
click at [311, 652] on button "Submit" at bounding box center [299, 646] width 78 height 29
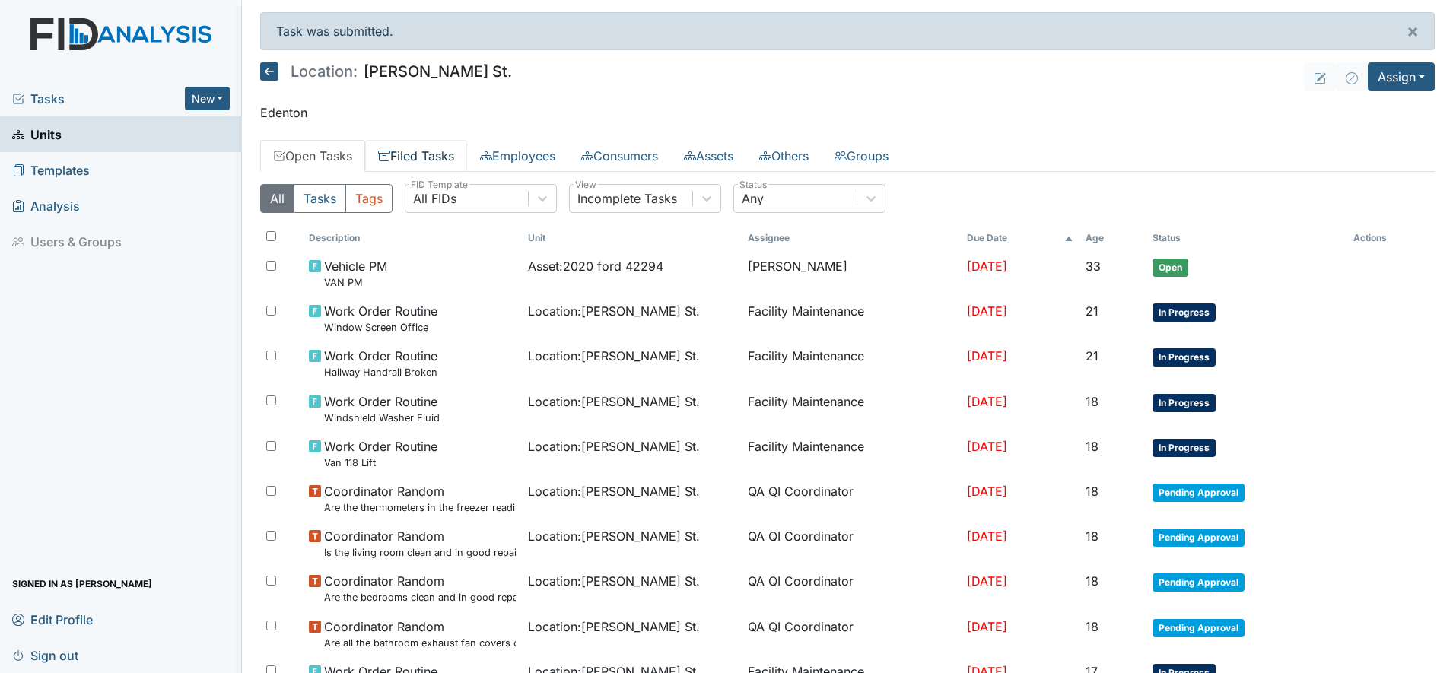
click at [437, 154] on link "Filed Tasks" at bounding box center [416, 156] width 102 height 32
